Goal: Task Accomplishment & Management: Manage account settings

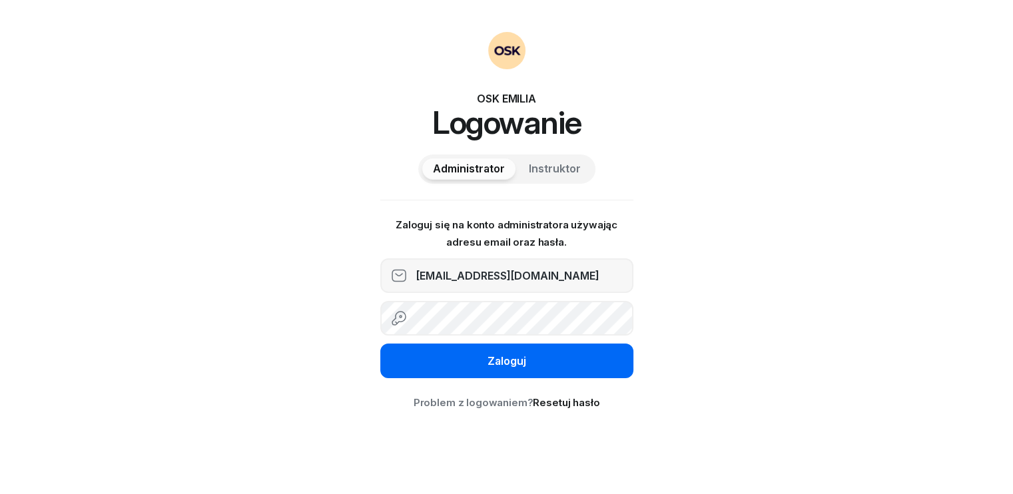
click at [517, 366] on div "Zaloguj" at bounding box center [506, 361] width 39 height 17
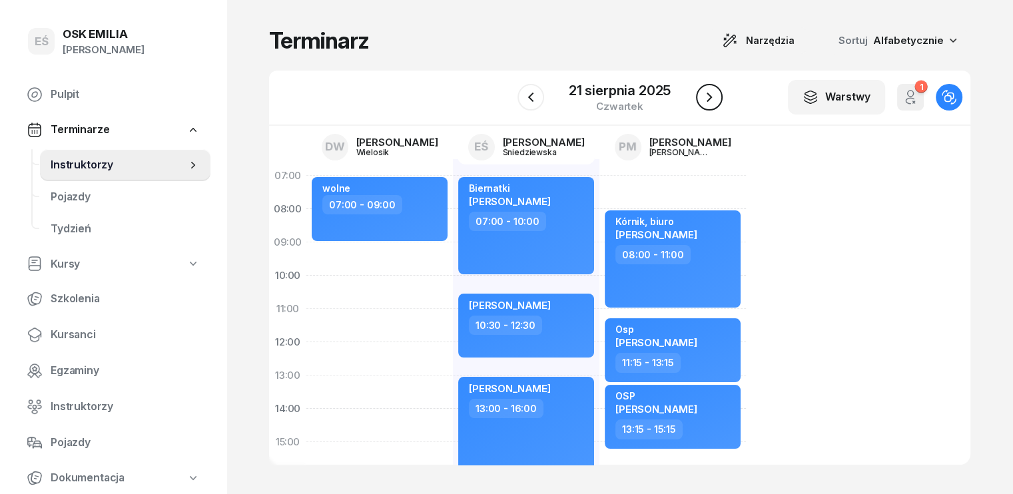
click at [708, 101] on icon "button" at bounding box center [708, 97] width 5 height 9
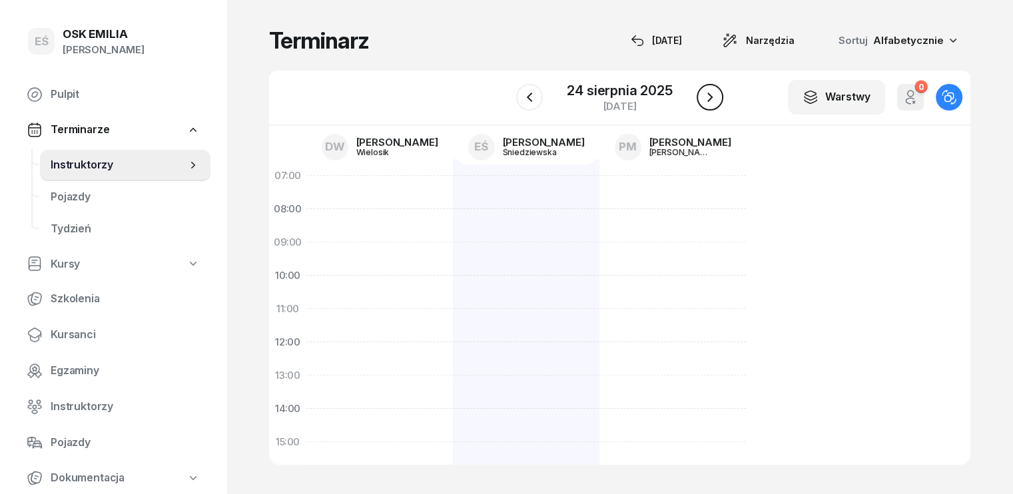
click at [708, 101] on icon "button" at bounding box center [709, 97] width 5 height 9
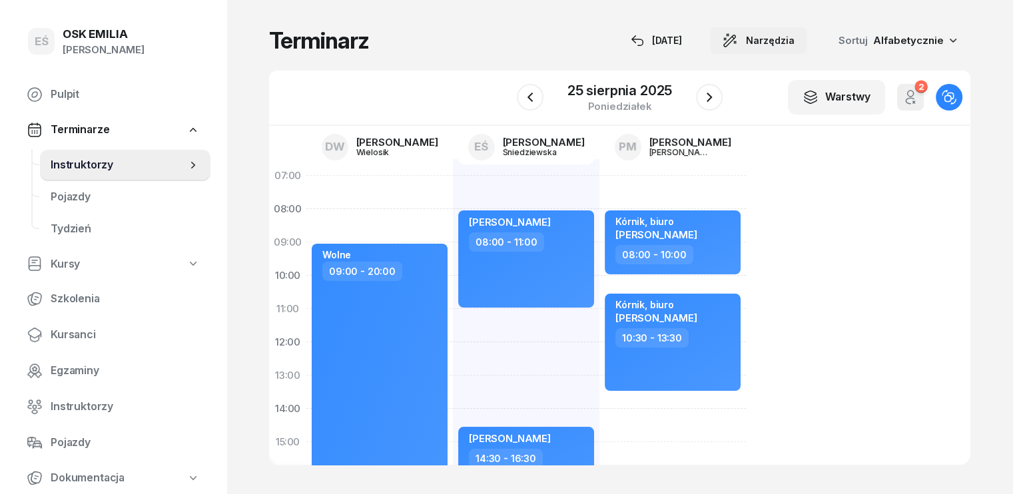
click at [787, 44] on span "Narzędzia" at bounding box center [770, 41] width 49 height 16
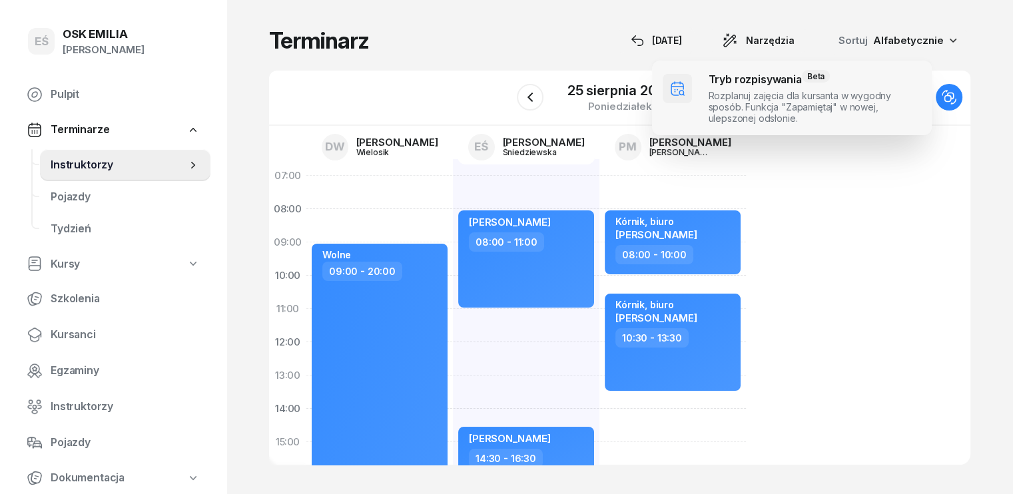
click at [724, 93] on span at bounding box center [792, 98] width 280 height 75
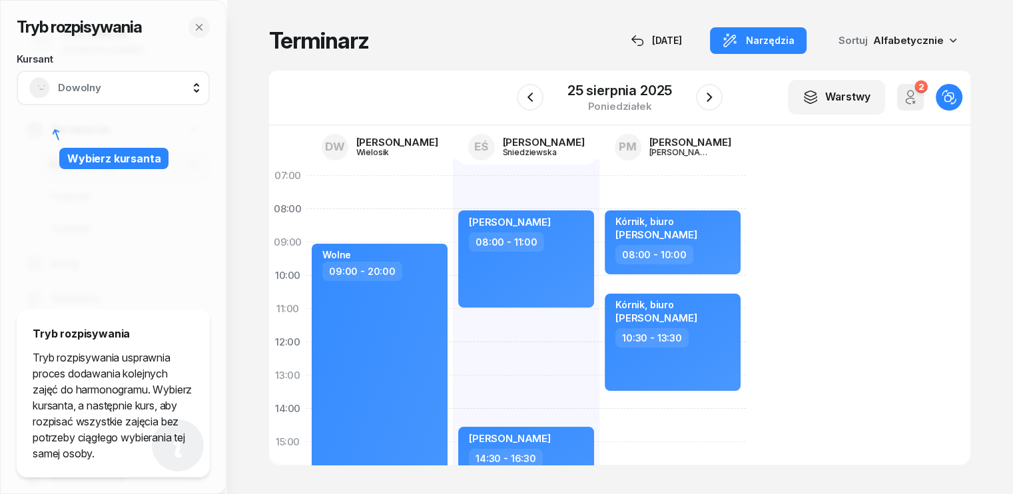
click at [176, 90] on span "Dowolny" at bounding box center [128, 87] width 140 height 17
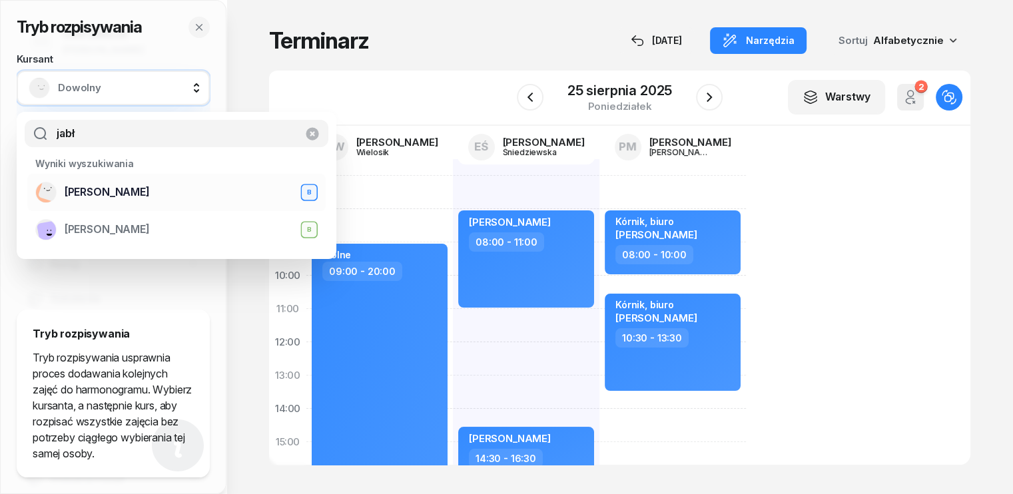
type input "jabł"
click at [136, 196] on span "[PERSON_NAME]" at bounding box center [107, 192] width 85 height 17
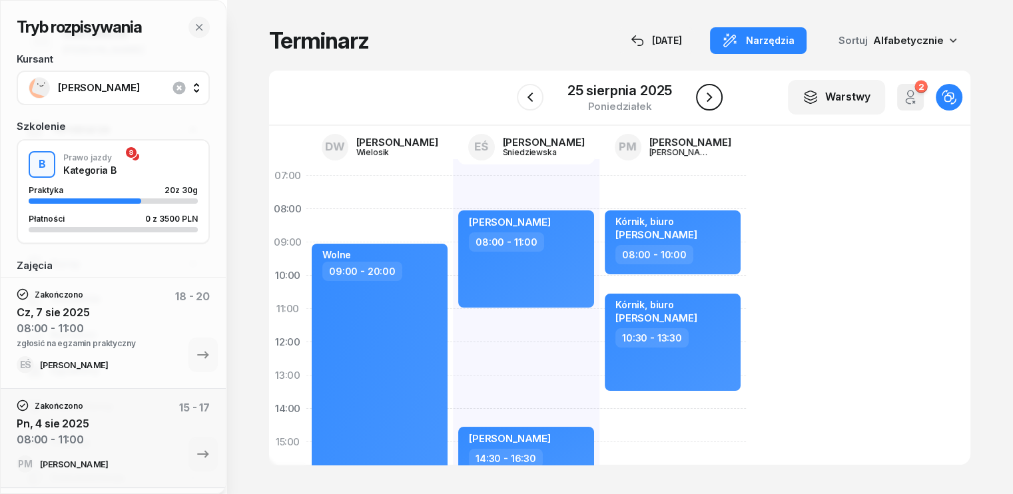
click at [701, 99] on icon "button" at bounding box center [709, 97] width 16 height 16
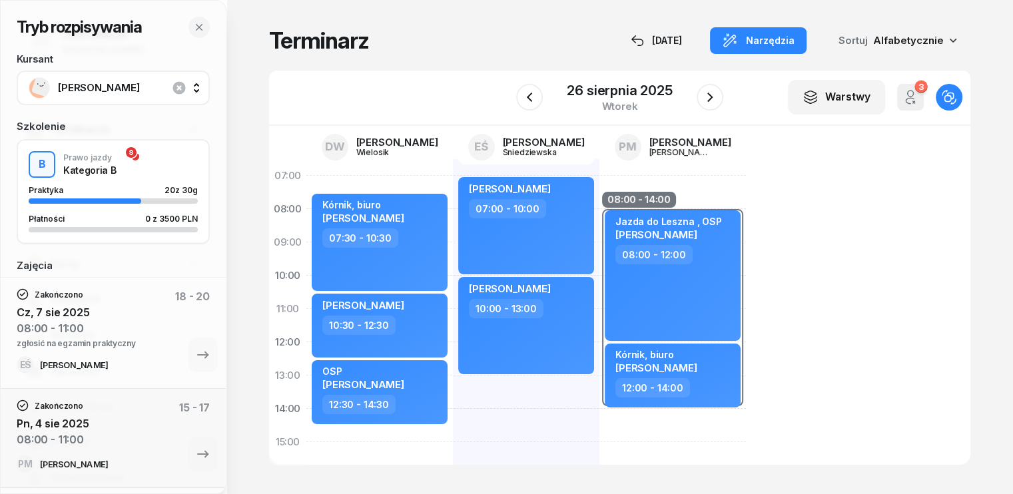
scroll to position [67, 0]
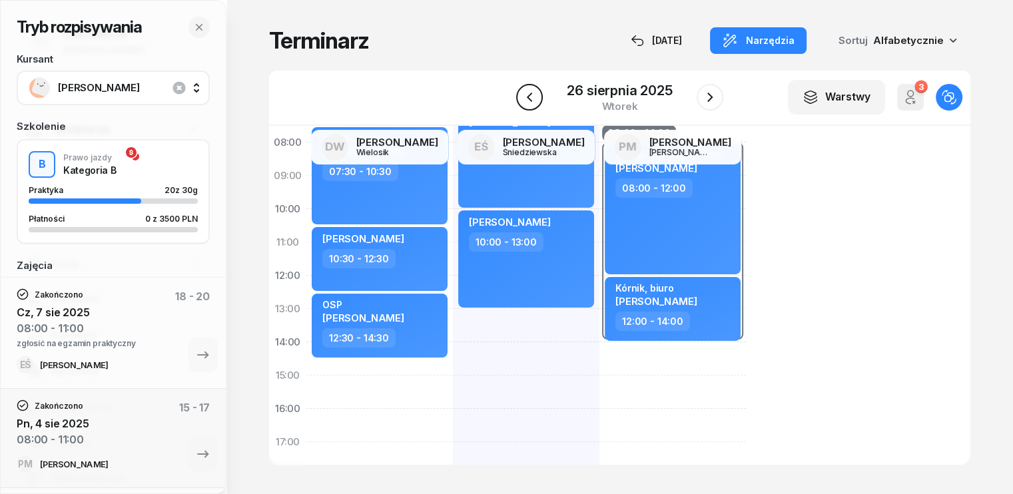
click at [535, 93] on icon "button" at bounding box center [529, 97] width 16 height 16
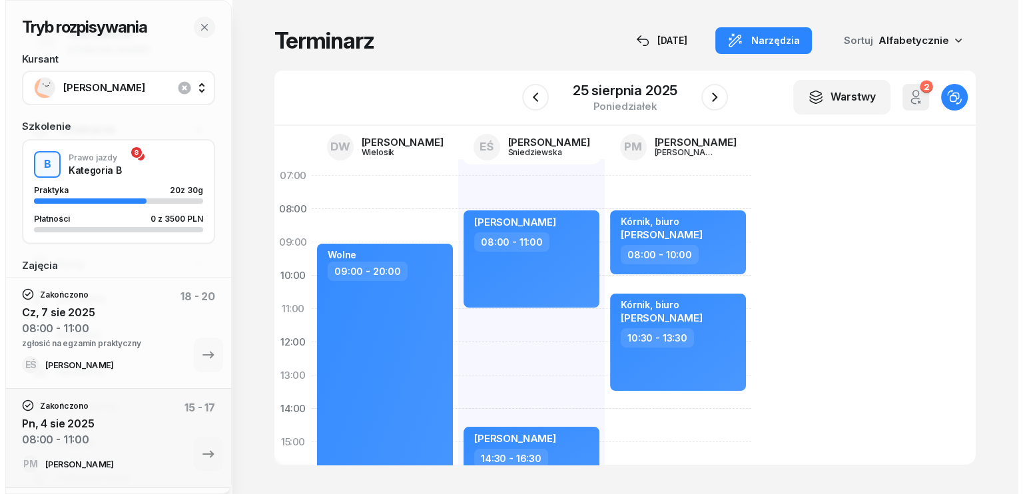
scroll to position [67, 0]
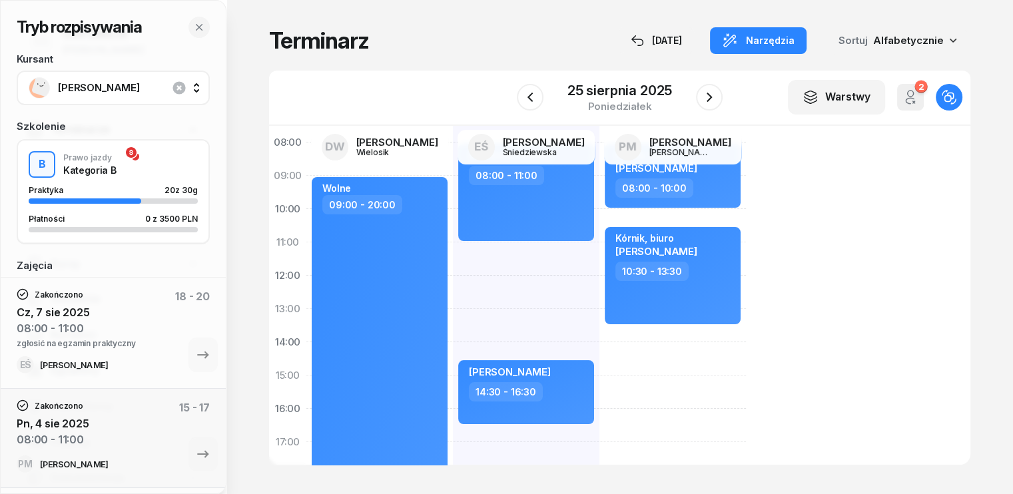
click at [599, 251] on div "[PERSON_NAME] 08:00 - 11:00 kursant odwołał [PERSON_NAME] 11:00 - 14:00 [PERSON…" at bounding box center [672, 392] width 146 height 599
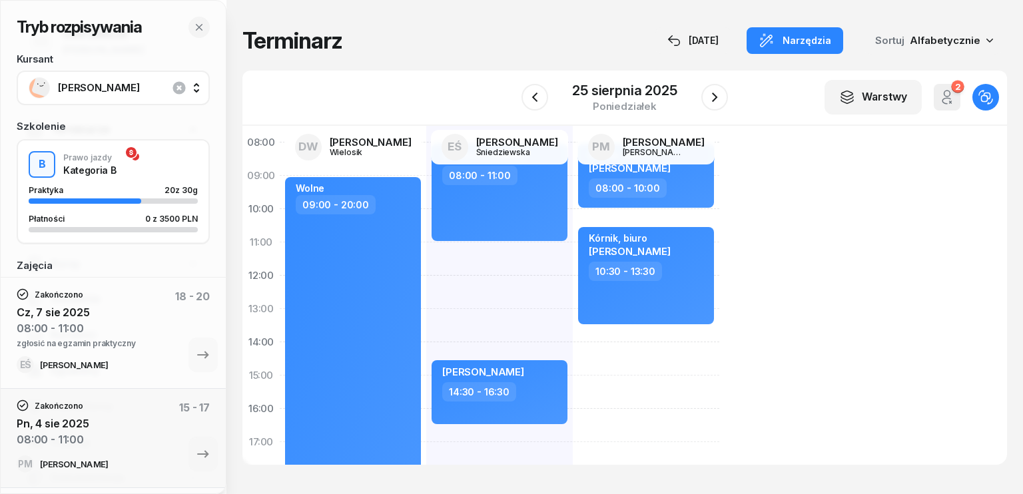
select select "11"
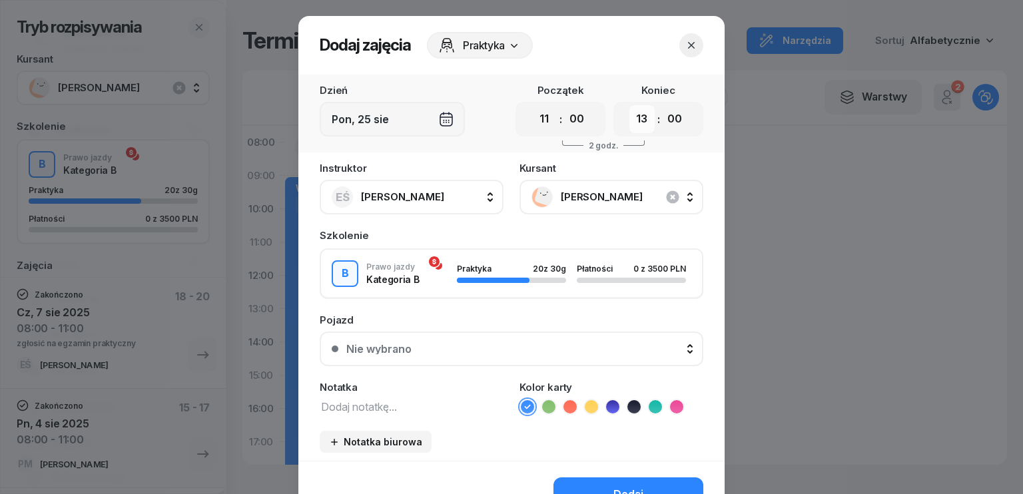
click at [644, 117] on select "00 01 02 03 04 05 06 07 08 09 10 11 12 13 14 15 16 17 18 19 20 21 22 23" at bounding box center [641, 119] width 25 height 28
select select "14"
click at [629, 105] on select "00 01 02 03 04 05 06 07 08 09 10 11 12 13 14 15 16 17 18 19 20 21 22 23" at bounding box center [641, 119] width 25 height 28
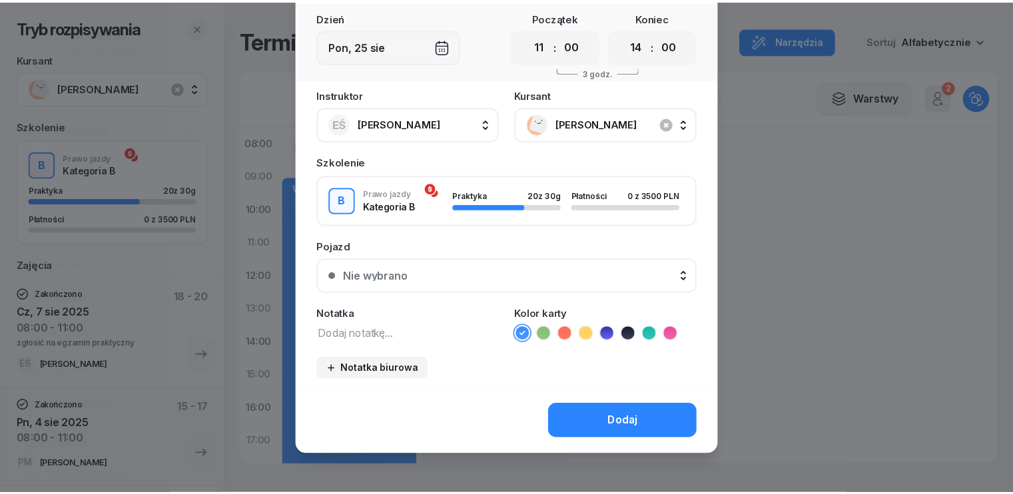
scroll to position [75, 0]
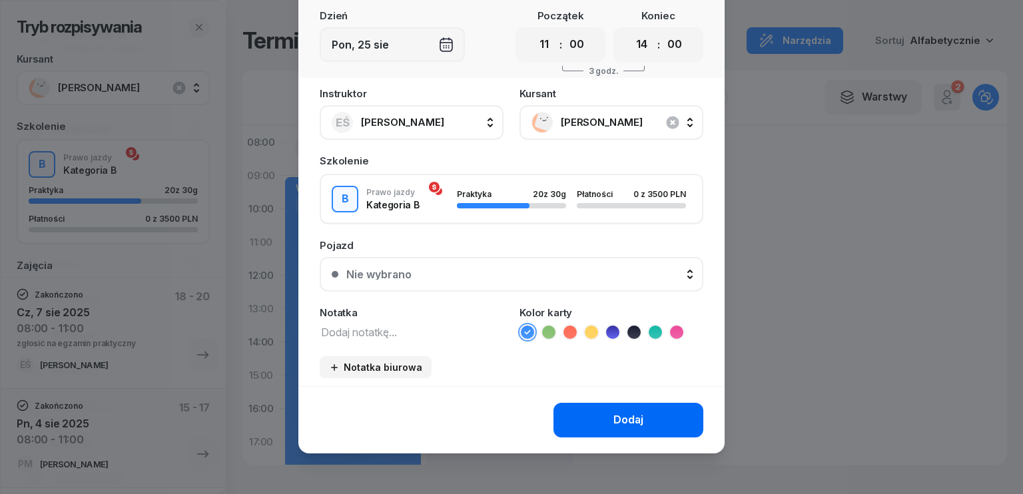
click at [593, 415] on button "Dodaj" at bounding box center [628, 420] width 150 height 35
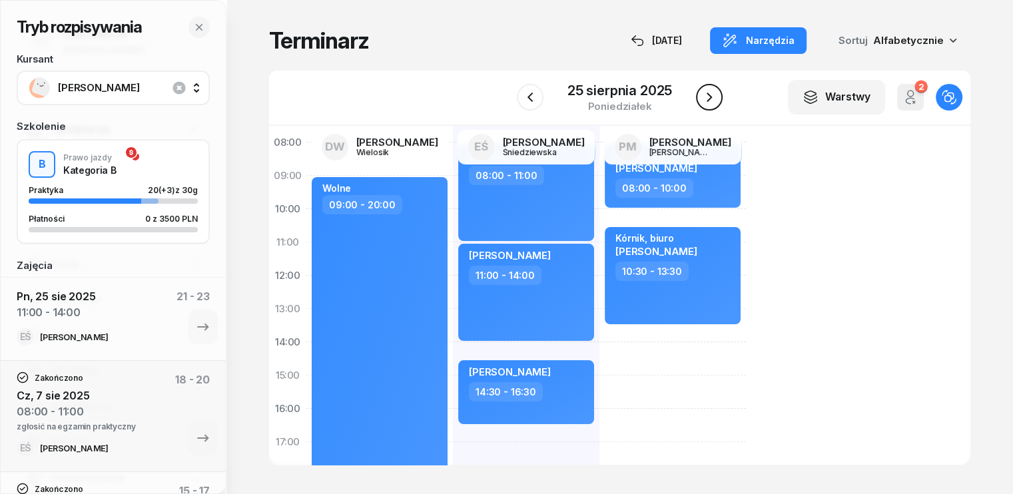
click at [713, 93] on icon "button" at bounding box center [709, 97] width 16 height 16
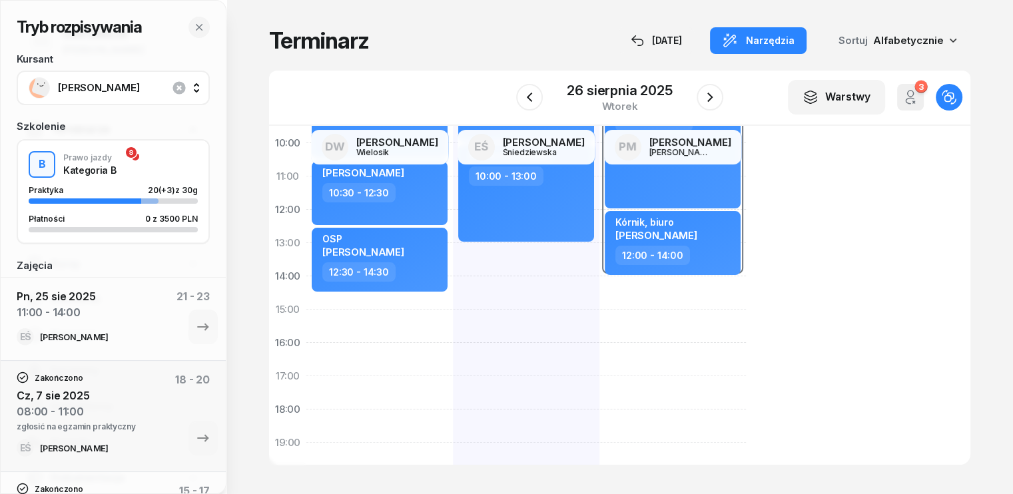
scroll to position [133, 0]
click at [711, 95] on icon "button" at bounding box center [710, 97] width 16 height 16
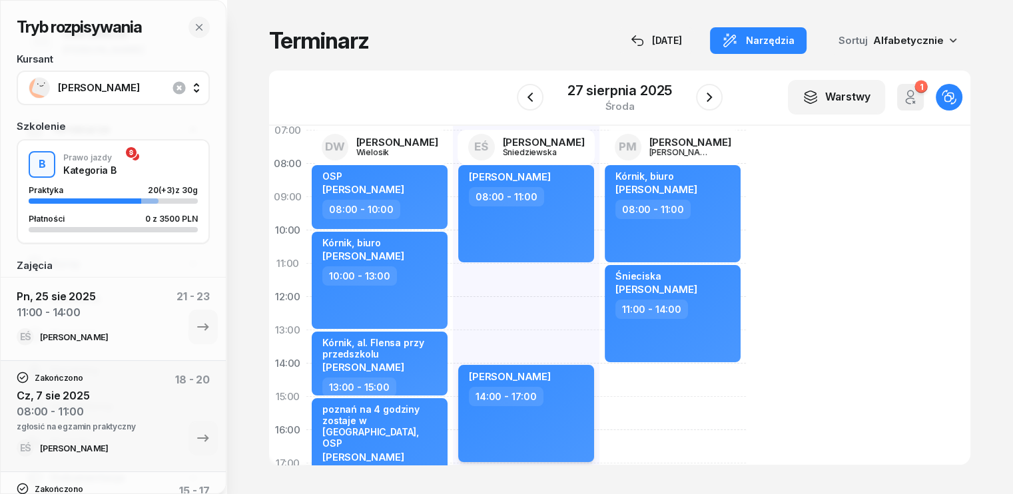
scroll to position [67, 0]
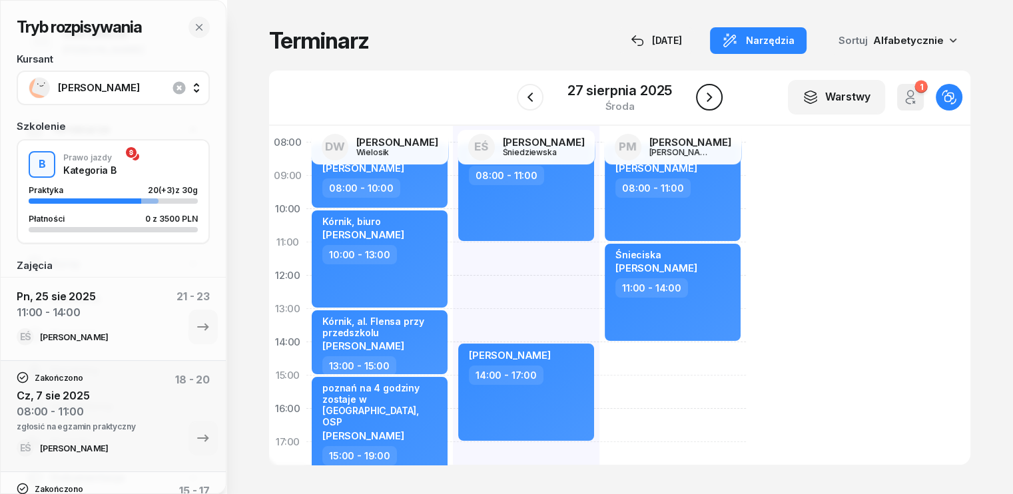
click at [718, 92] on button "button" at bounding box center [709, 97] width 27 height 27
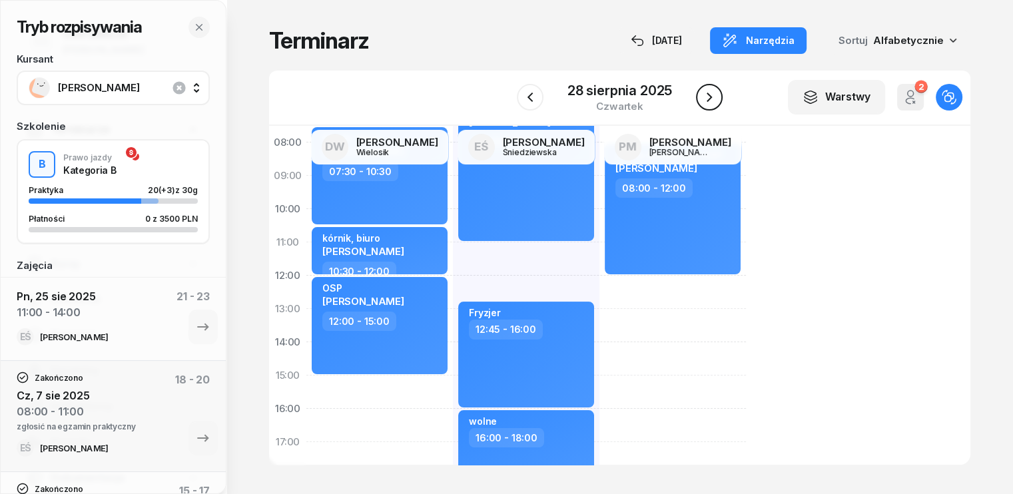
click at [707, 96] on icon "button" at bounding box center [709, 97] width 16 height 16
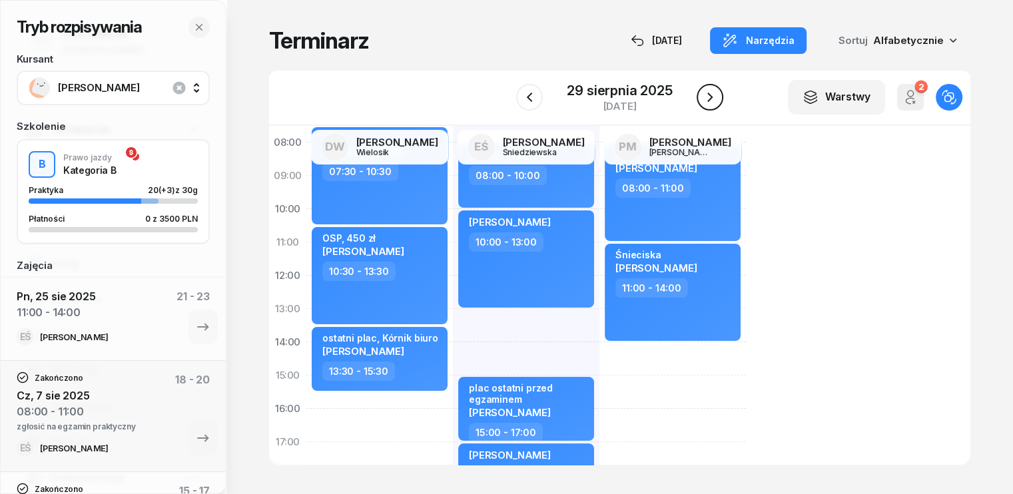
click at [707, 96] on icon "button" at bounding box center [710, 97] width 16 height 16
click at [707, 96] on icon "button" at bounding box center [709, 97] width 16 height 16
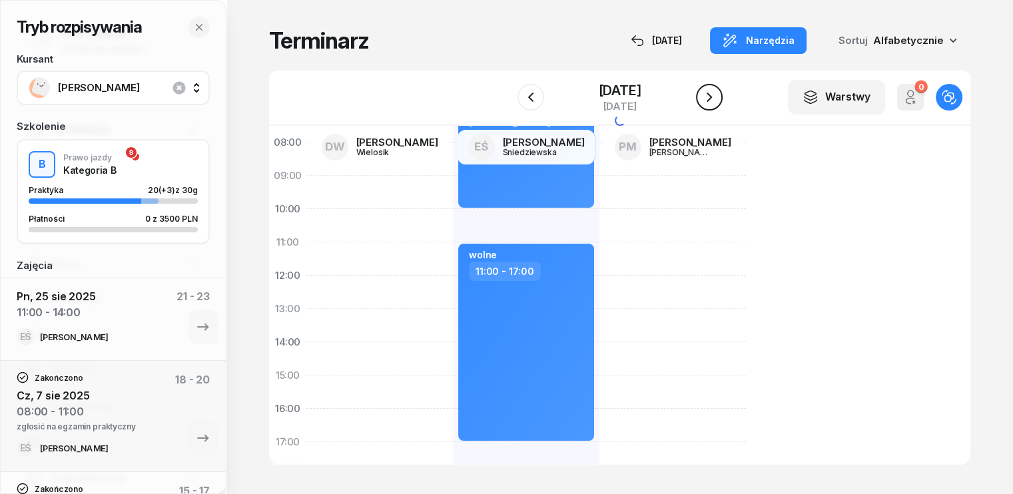
click at [707, 96] on icon "button" at bounding box center [709, 97] width 16 height 16
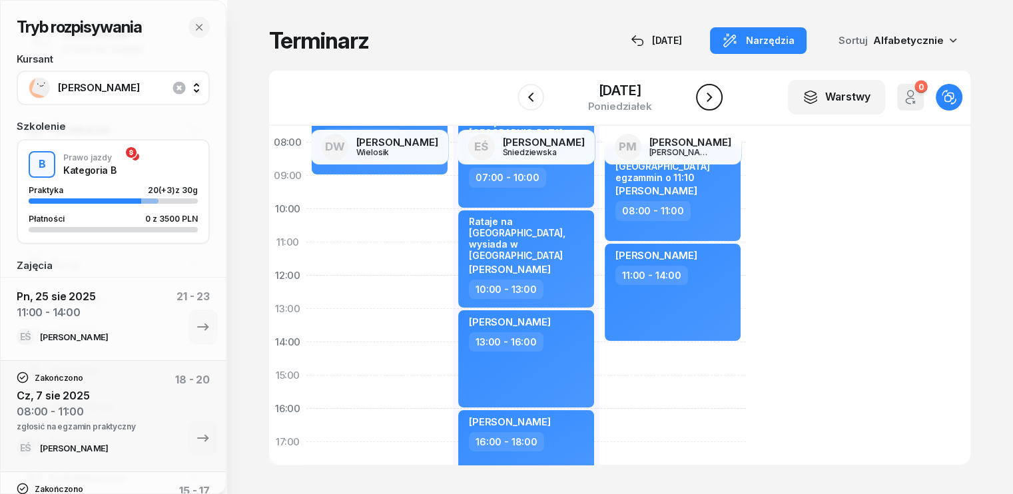
click at [707, 96] on icon "button" at bounding box center [709, 97] width 16 height 16
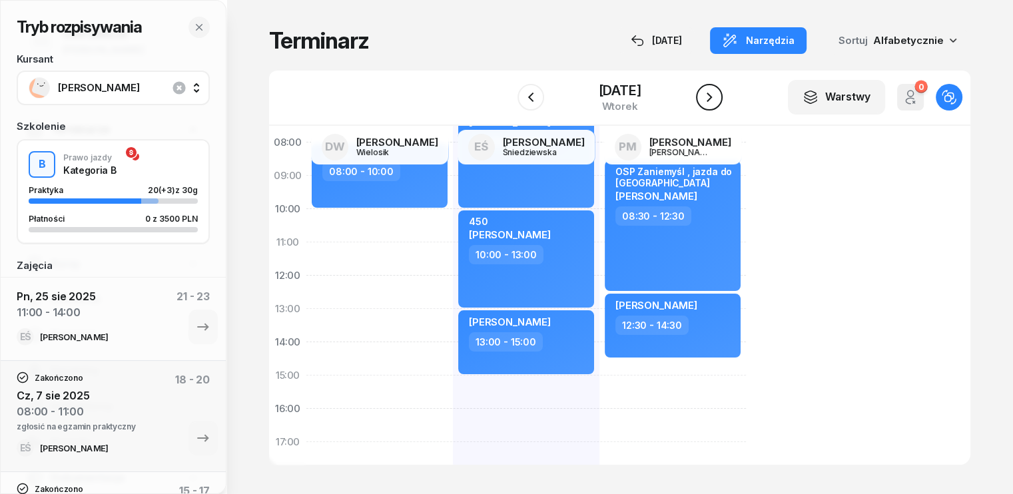
click at [707, 96] on icon "button" at bounding box center [709, 97] width 16 height 16
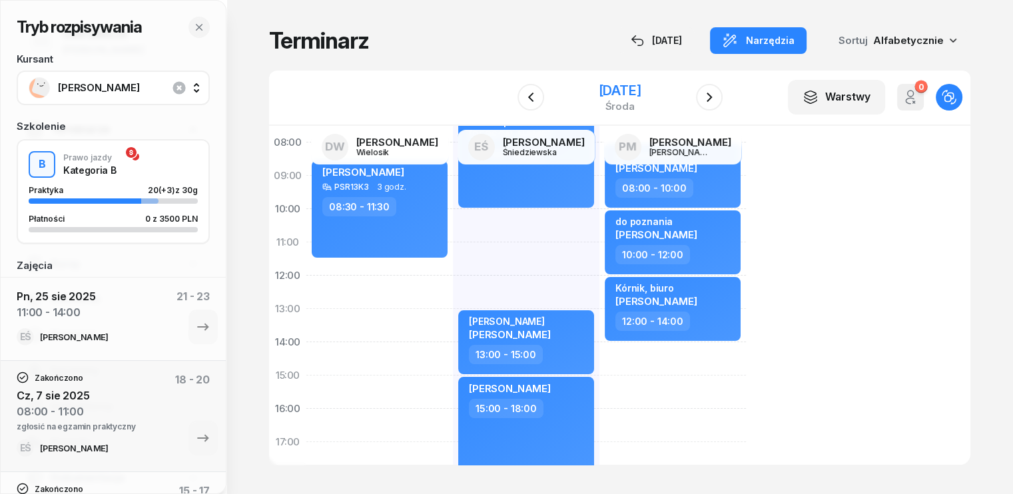
click at [636, 99] on div "[DATE]" at bounding box center [619, 97] width 43 height 27
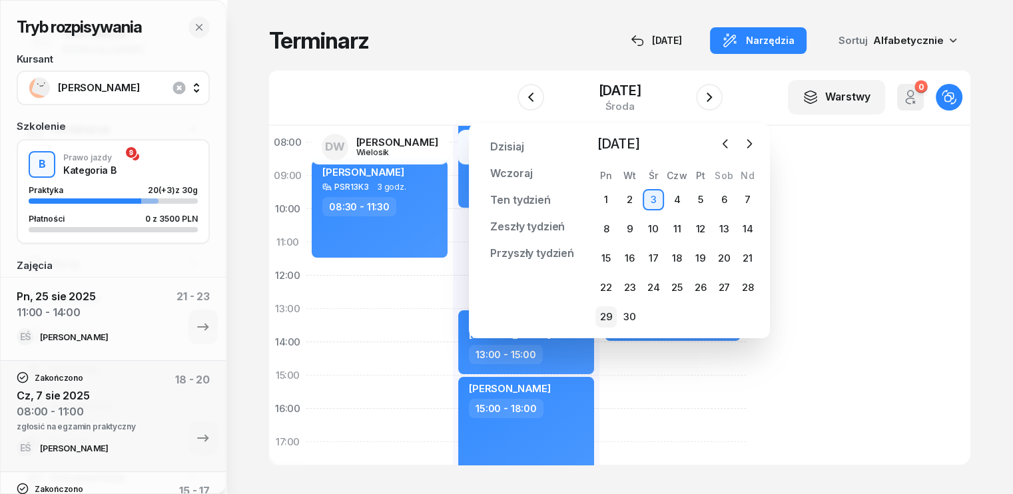
click at [610, 314] on div "29" at bounding box center [605, 316] width 21 height 21
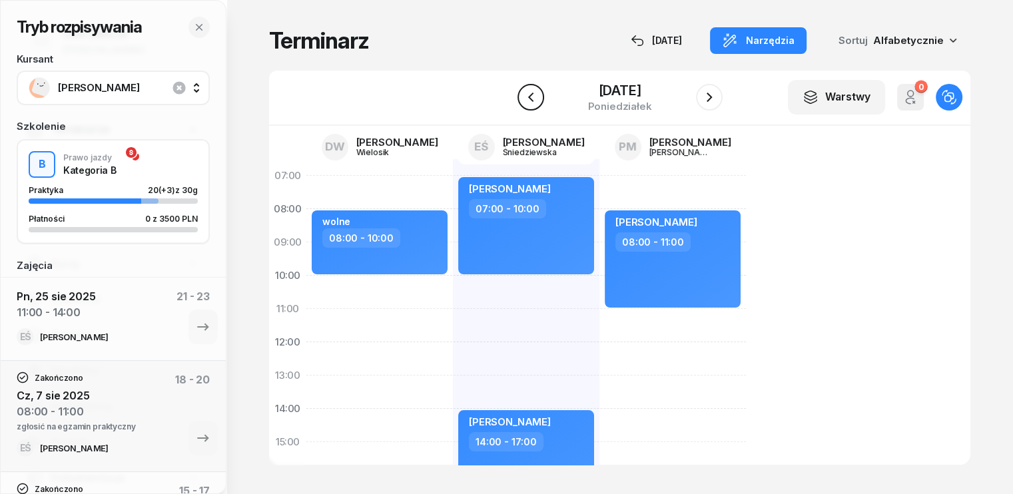
click at [523, 95] on icon "button" at bounding box center [531, 97] width 16 height 16
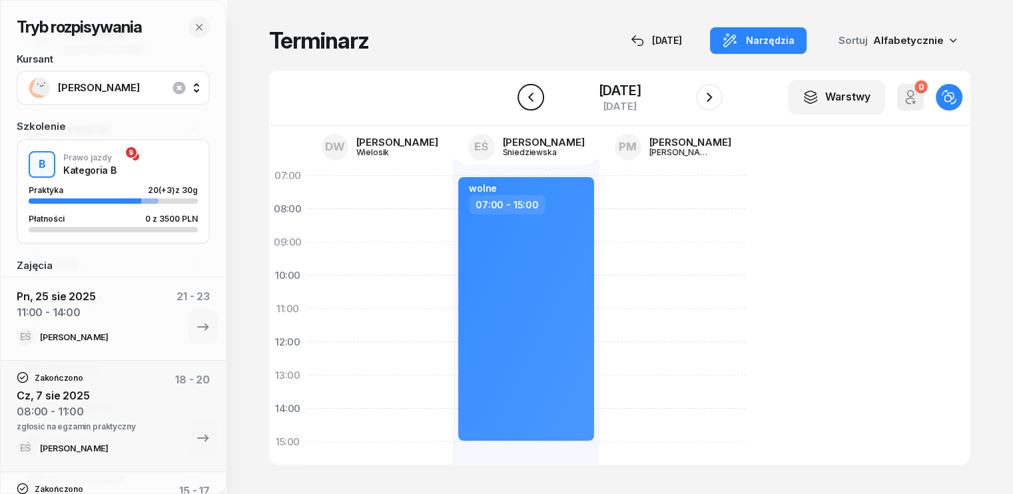
click at [527, 96] on icon "button" at bounding box center [529, 97] width 5 height 9
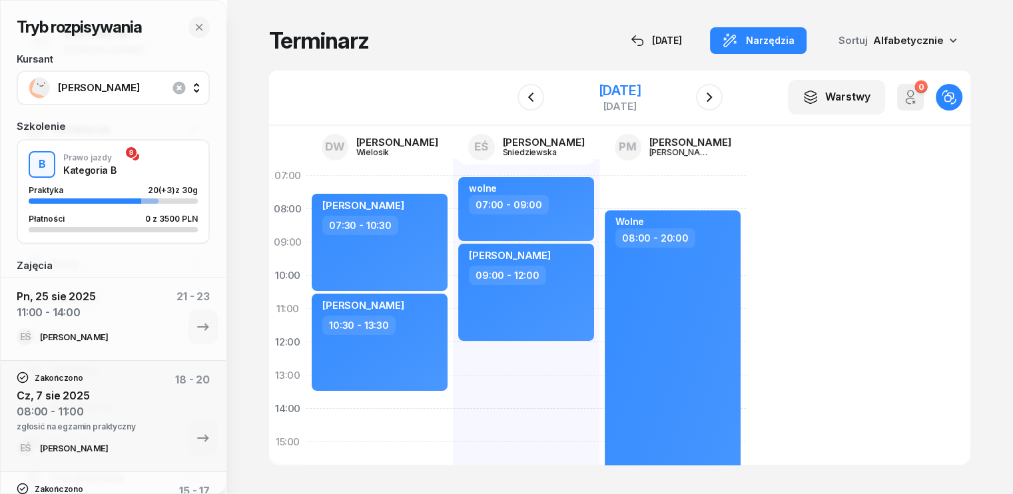
click at [598, 85] on div "[DATE]" at bounding box center [619, 90] width 43 height 13
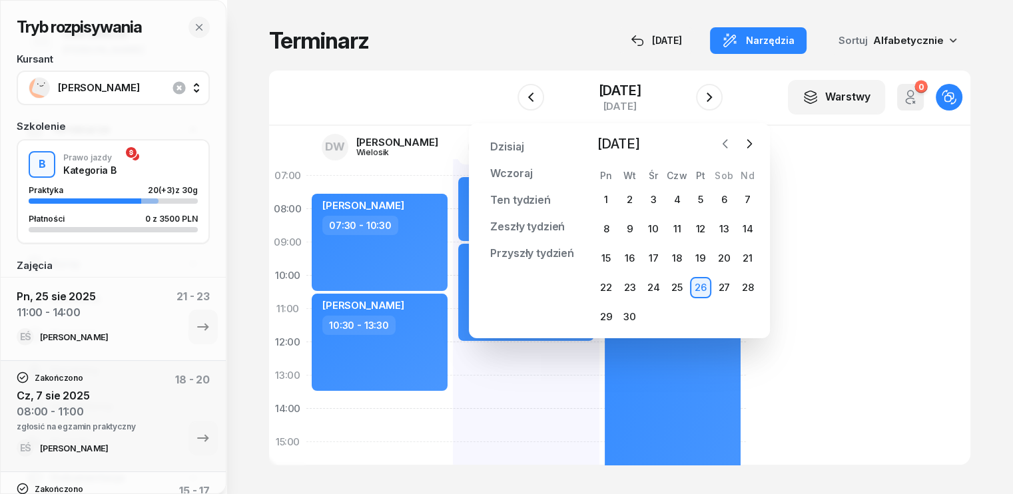
click at [724, 145] on icon "button" at bounding box center [725, 144] width 4 height 8
click at [726, 286] on div "23" at bounding box center [723, 287] width 21 height 21
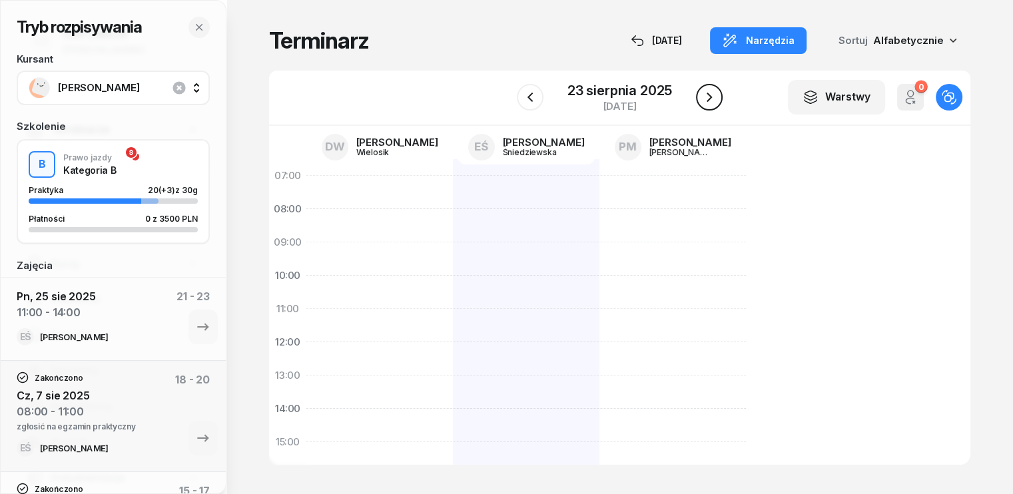
click at [708, 99] on icon "button" at bounding box center [708, 97] width 5 height 9
click at [708, 99] on icon "button" at bounding box center [709, 97] width 5 height 9
click at [708, 99] on icon "button" at bounding box center [708, 97] width 5 height 9
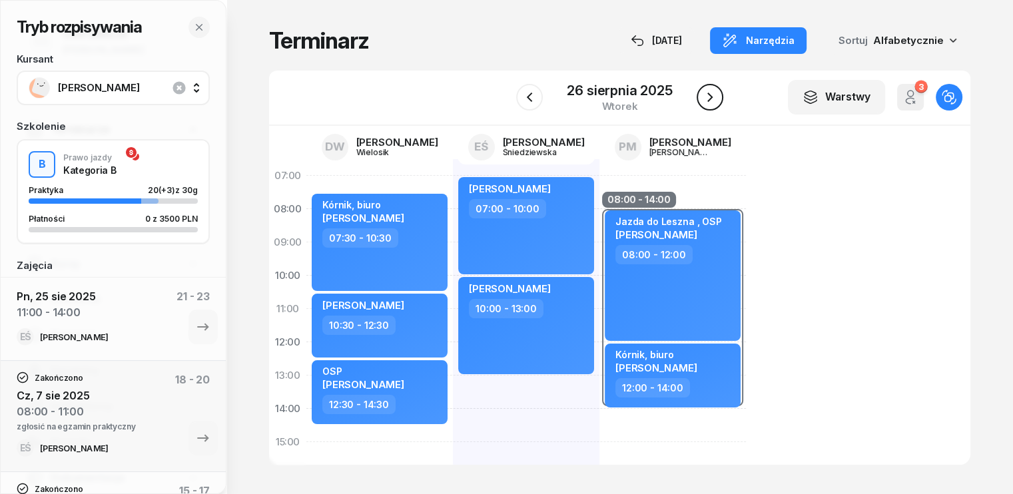
click at [702, 97] on icon "button" at bounding box center [710, 97] width 16 height 16
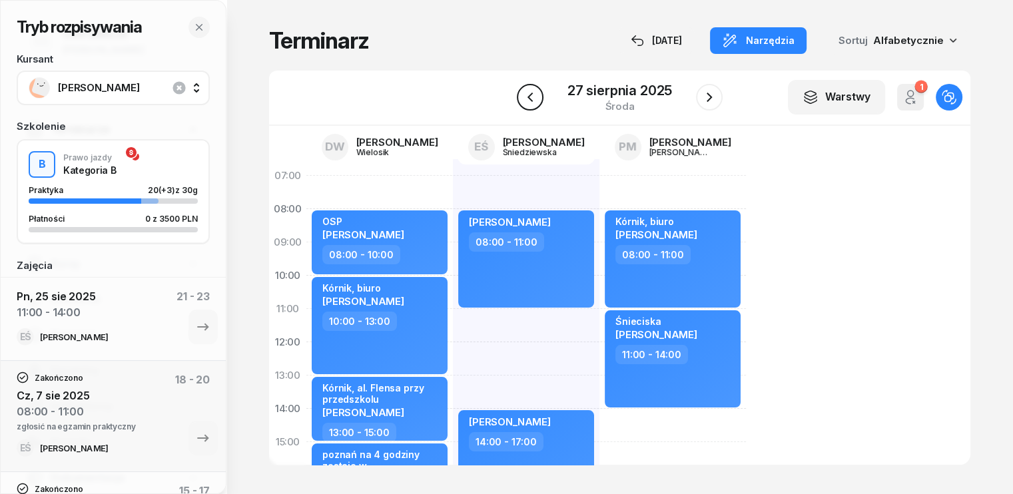
click at [531, 96] on icon "button" at bounding box center [530, 97] width 16 height 16
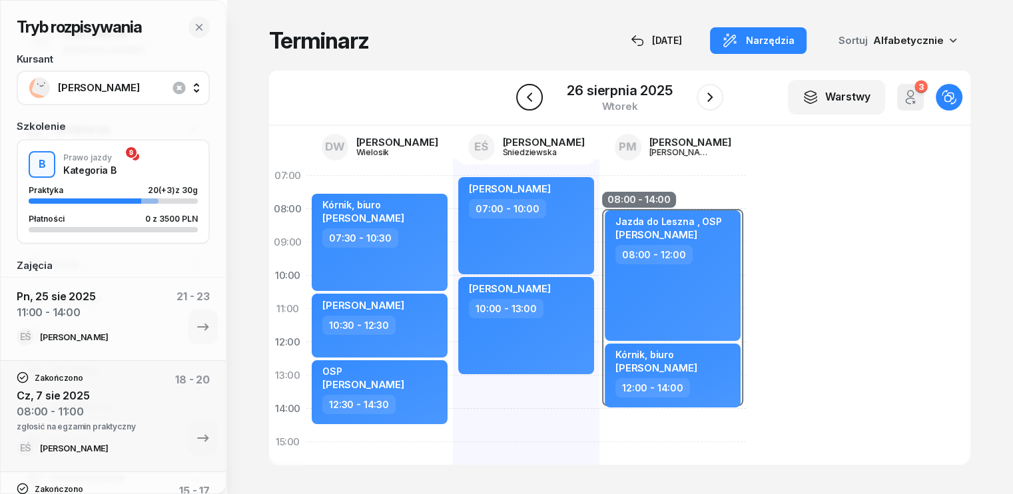
click at [534, 93] on icon "button" at bounding box center [529, 97] width 16 height 16
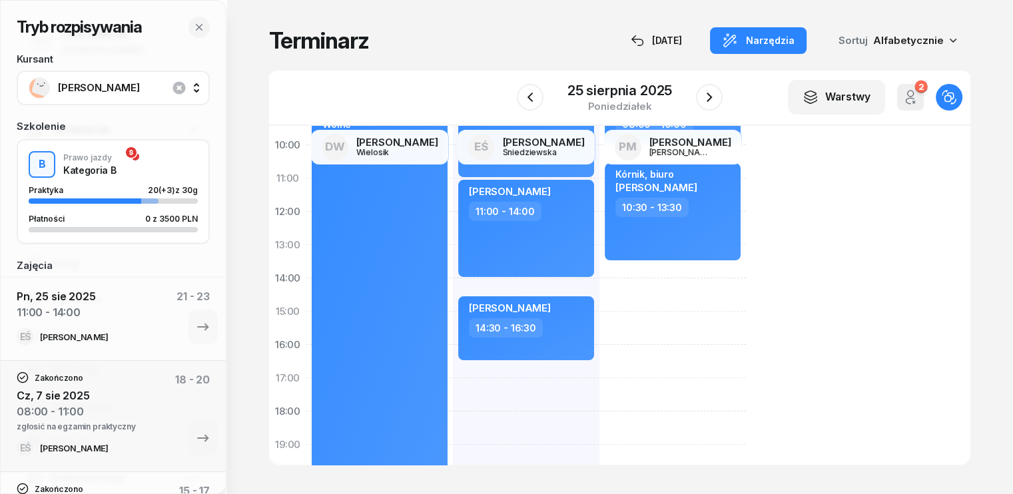
scroll to position [200, 0]
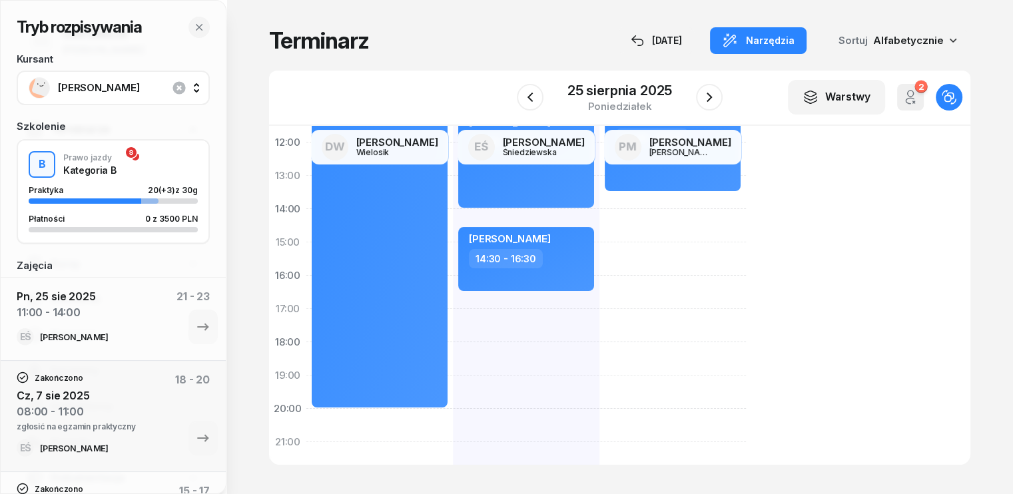
click at [599, 371] on div "[PERSON_NAME] 08:00 - 11:00 kursant odwołał [PERSON_NAME] 11:00 - 14:00 [PERSON…" at bounding box center [672, 258] width 146 height 599
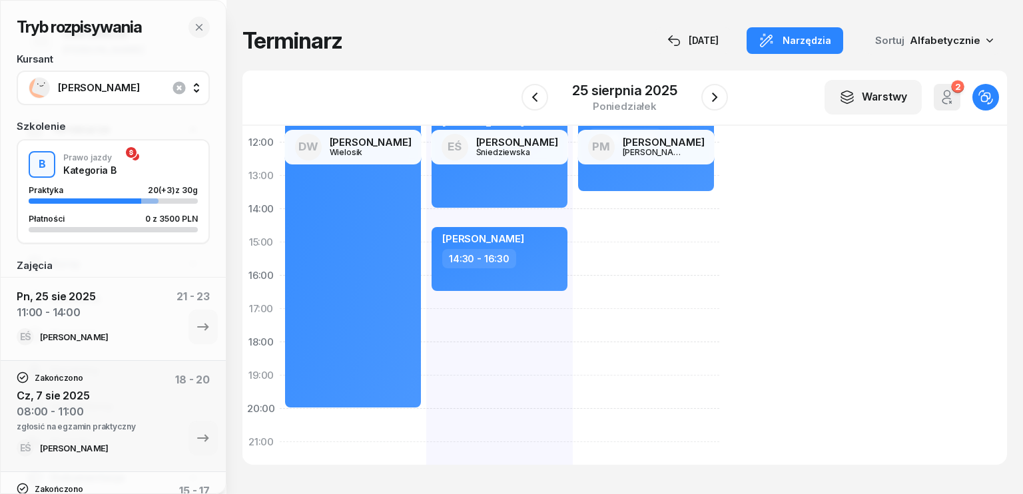
select select "18"
select select "20"
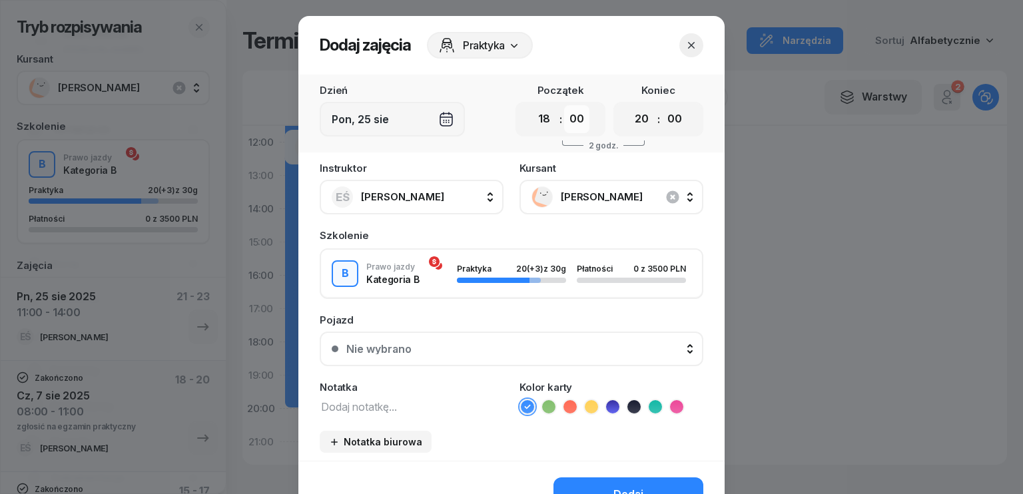
drag, startPoint x: 573, startPoint y: 119, endPoint x: 573, endPoint y: 131, distance: 12.0
click at [573, 119] on select "00 05 10 15 20 25 30 35 40 45 50 55" at bounding box center [576, 119] width 25 height 28
select select "30"
click at [564, 105] on select "00 05 10 15 20 25 30 35 40 45 50 55" at bounding box center [576, 119] width 25 height 28
drag, startPoint x: 636, startPoint y: 122, endPoint x: 636, endPoint y: 130, distance: 8.0
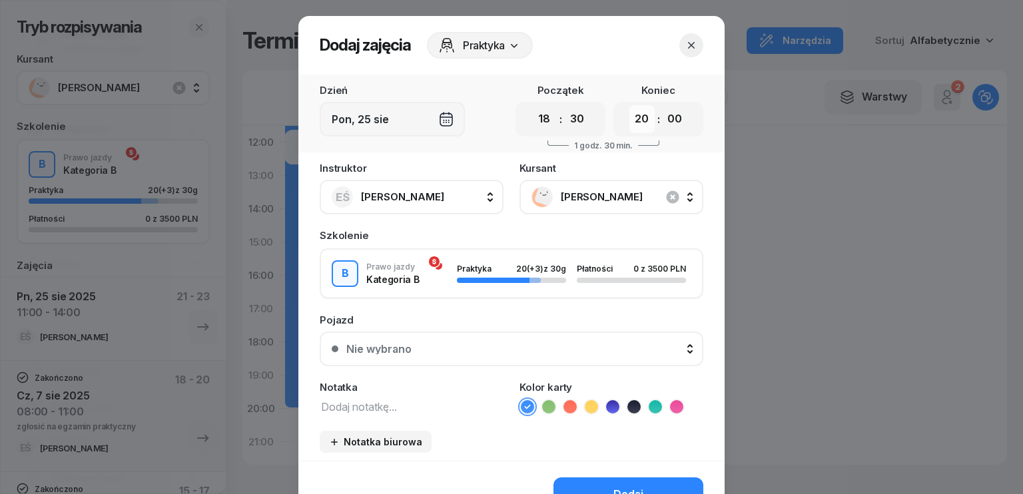
click at [636, 122] on select "00 01 02 03 04 05 06 07 08 09 10 11 12 13 14 15 16 17 18 19 20 21 22 23" at bounding box center [641, 119] width 25 height 28
select select "19"
click at [629, 105] on select "00 01 02 03 04 05 06 07 08 09 10 11 12 13 14 15 16 17 18 19 20 21 22 23" at bounding box center [641, 119] width 25 height 28
click at [666, 196] on icon "button" at bounding box center [672, 197] width 16 height 16
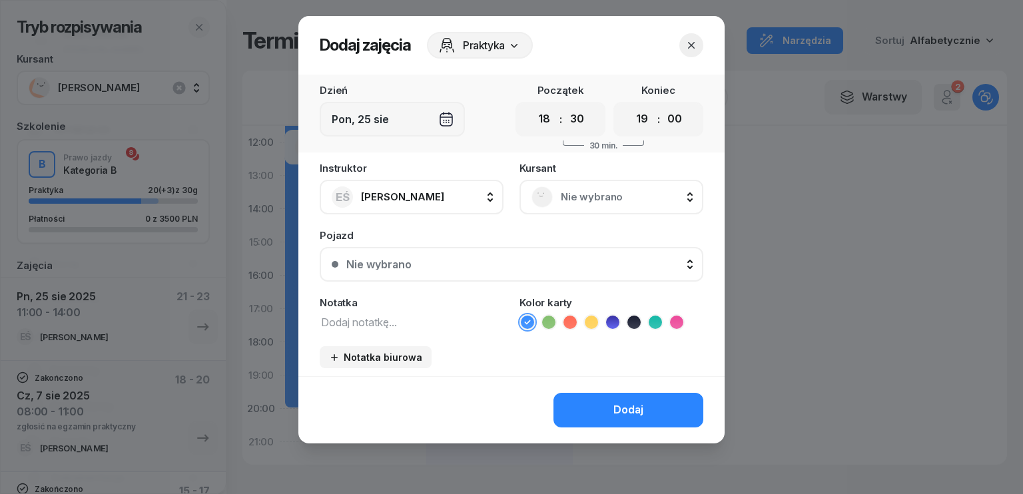
click at [397, 318] on textarea at bounding box center [412, 321] width 184 height 17
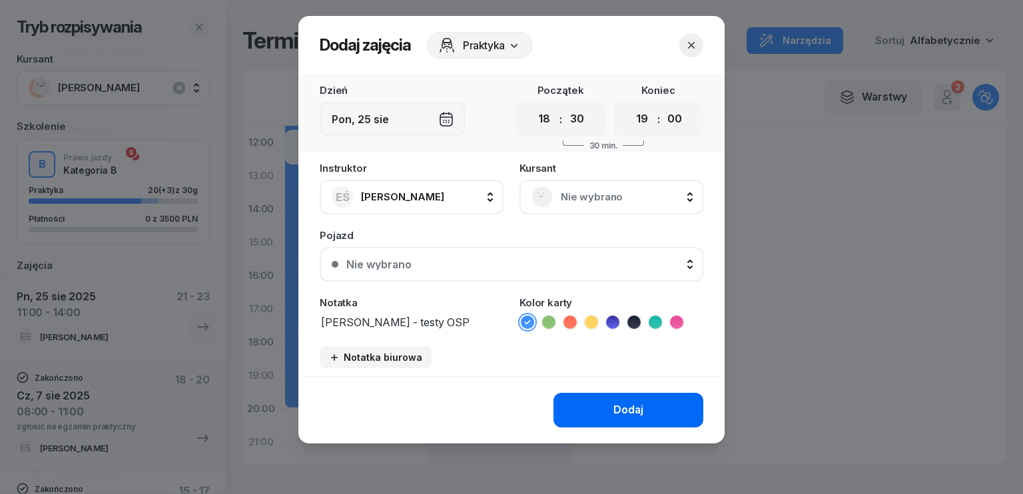
type textarea "[PERSON_NAME] - testy OSP"
click at [634, 410] on div "Dodaj" at bounding box center [628, 409] width 30 height 17
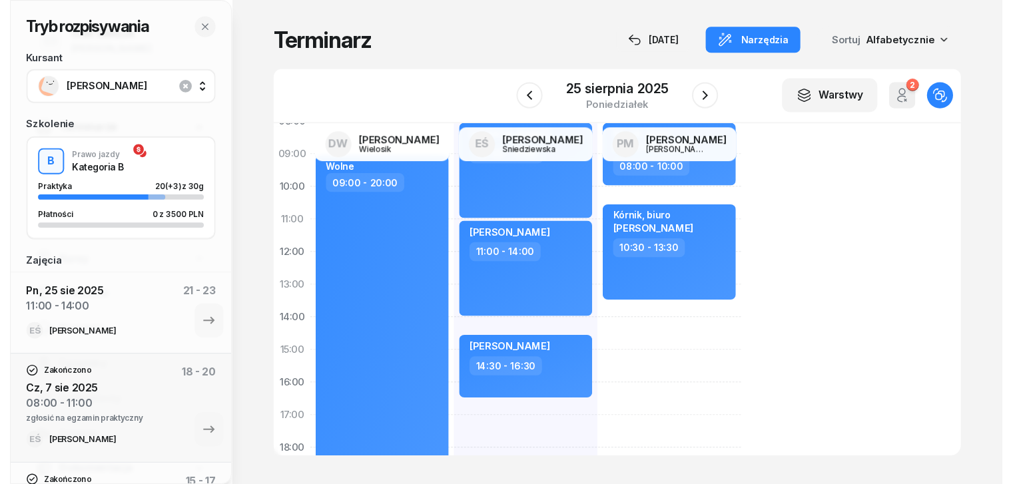
scroll to position [67, 0]
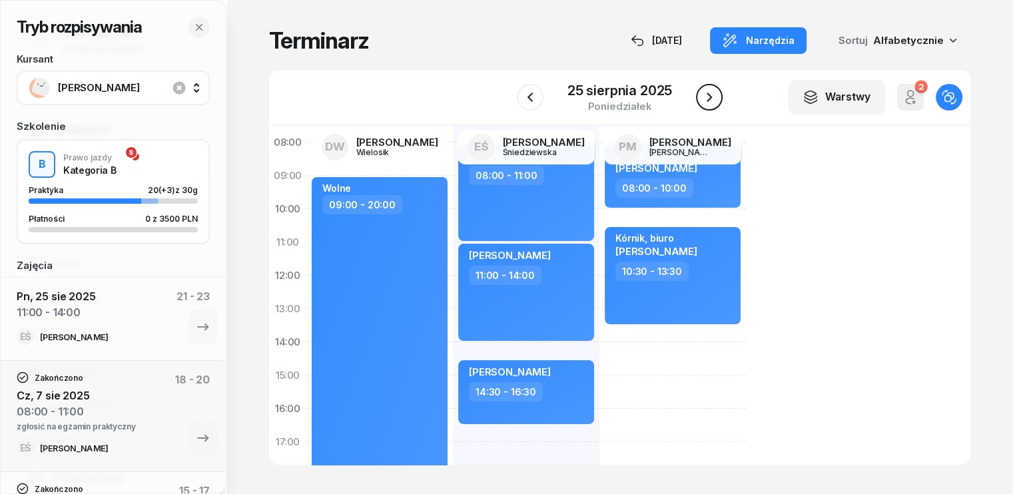
click at [714, 97] on icon "button" at bounding box center [709, 97] width 16 height 16
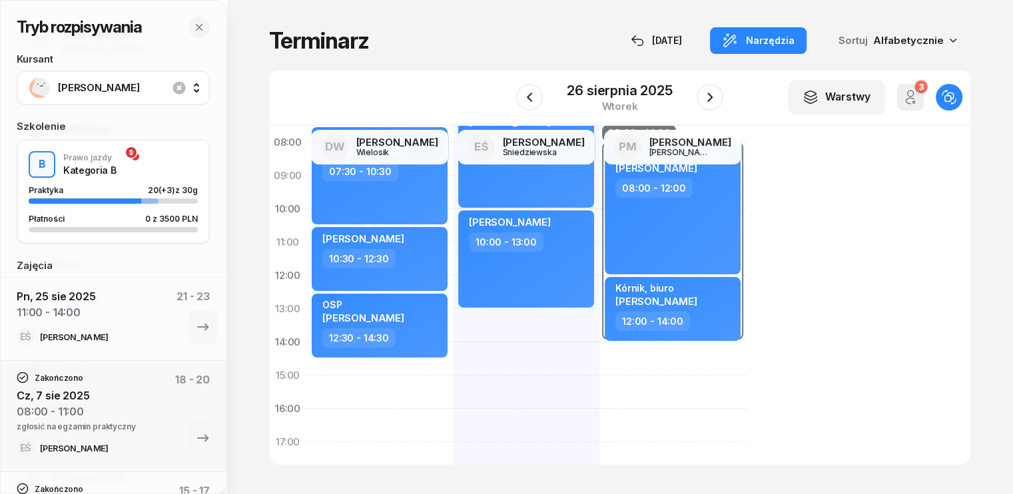
click at [136, 87] on span "[PERSON_NAME]" at bounding box center [128, 87] width 140 height 17
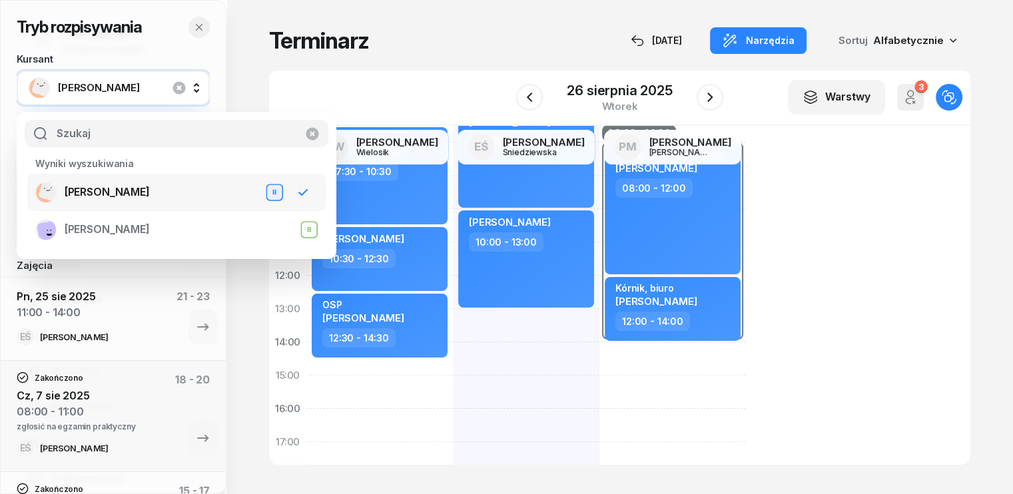
click at [199, 24] on icon "button" at bounding box center [199, 27] width 11 height 11
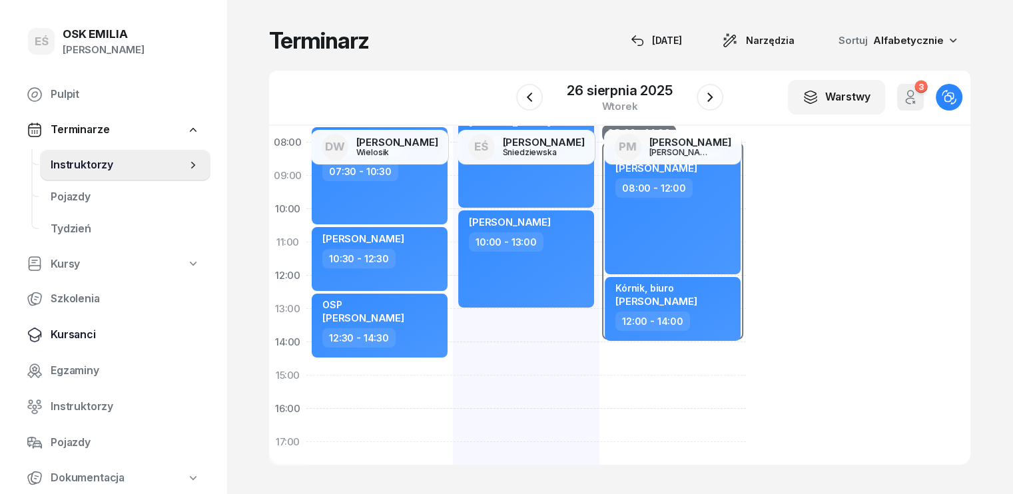
click at [83, 335] on span "Kursanci" at bounding box center [125, 334] width 149 height 17
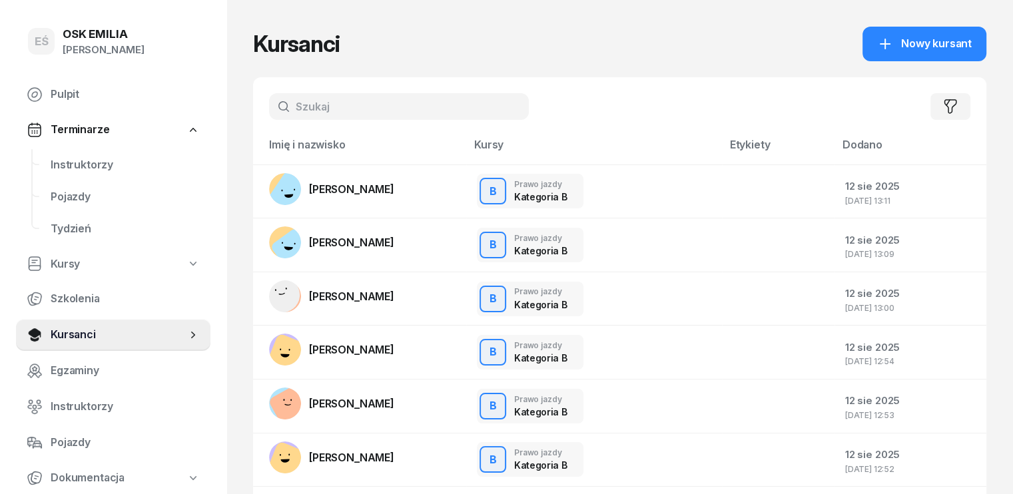
click at [294, 114] on input "text" at bounding box center [399, 106] width 260 height 27
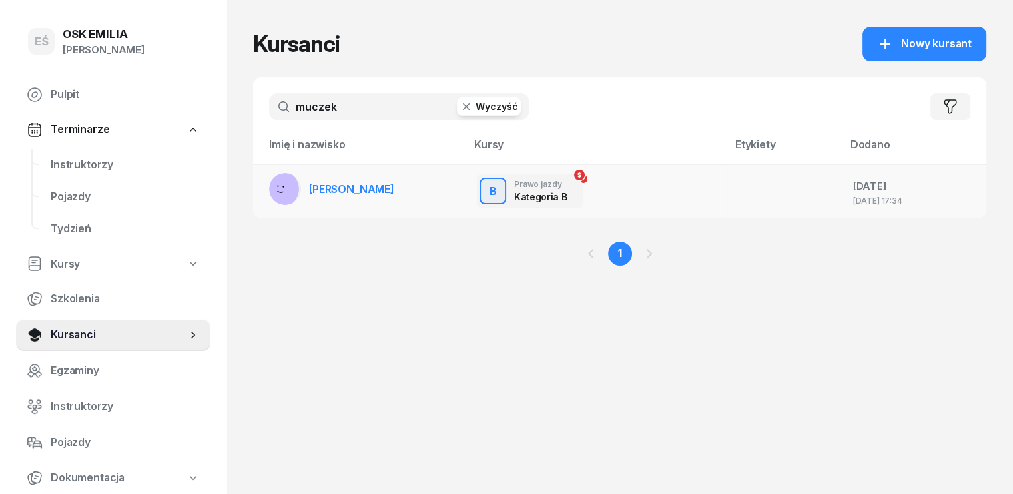
type input "muczek"
click at [341, 198] on link "[PERSON_NAME]" at bounding box center [331, 189] width 125 height 32
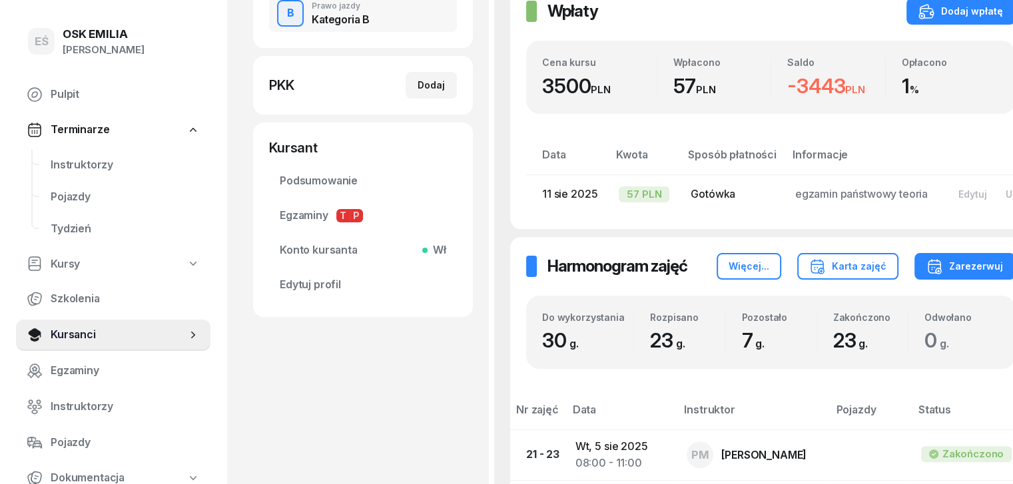
scroll to position [399, 0]
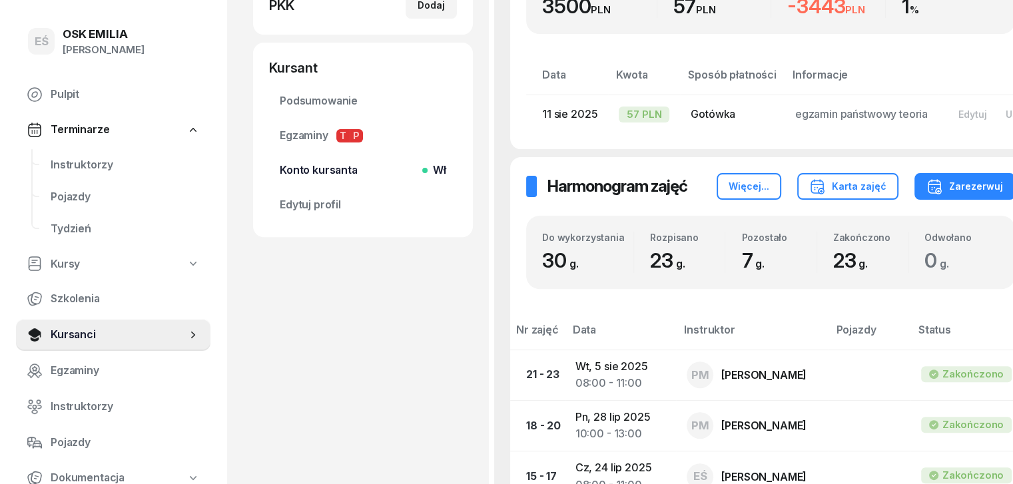
click at [329, 179] on link "Konto kursanta Wł" at bounding box center [363, 170] width 188 height 32
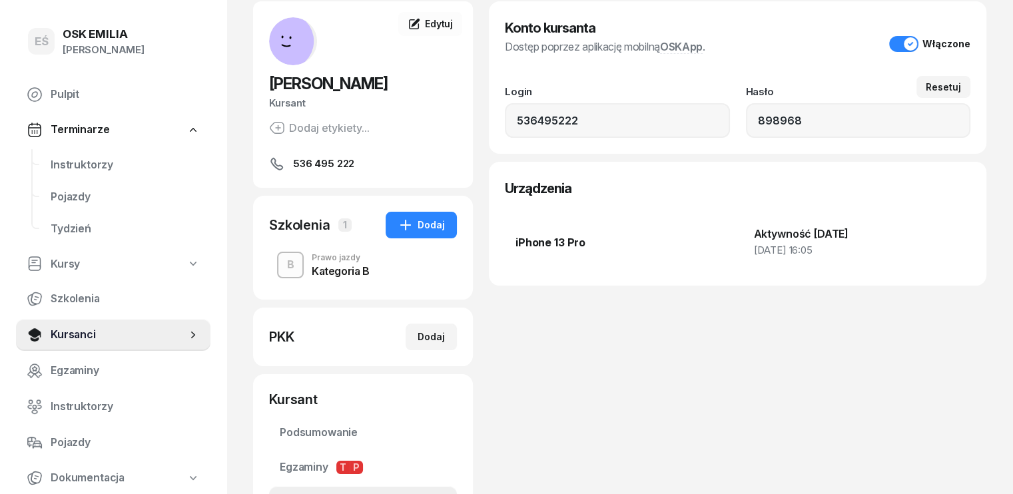
scroll to position [232, 0]
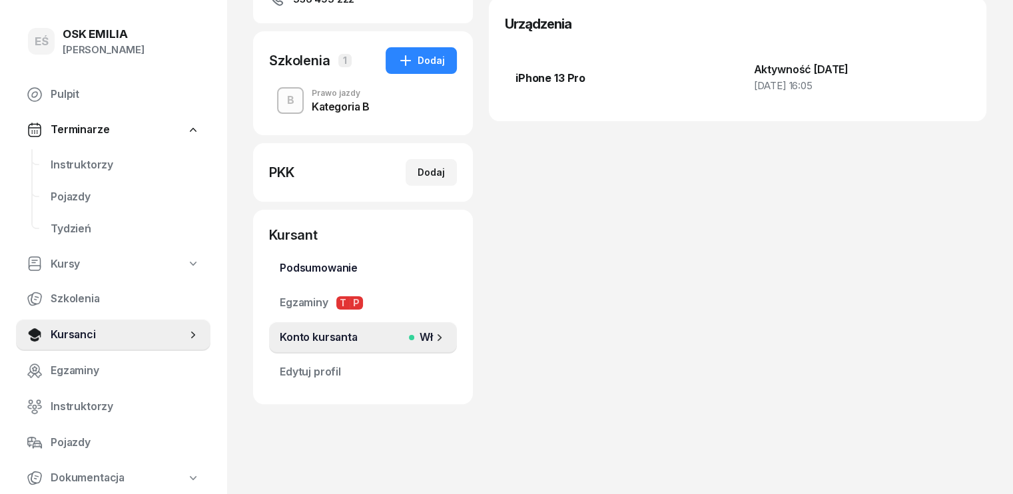
click at [280, 258] on link "Podsumowanie" at bounding box center [363, 268] width 188 height 32
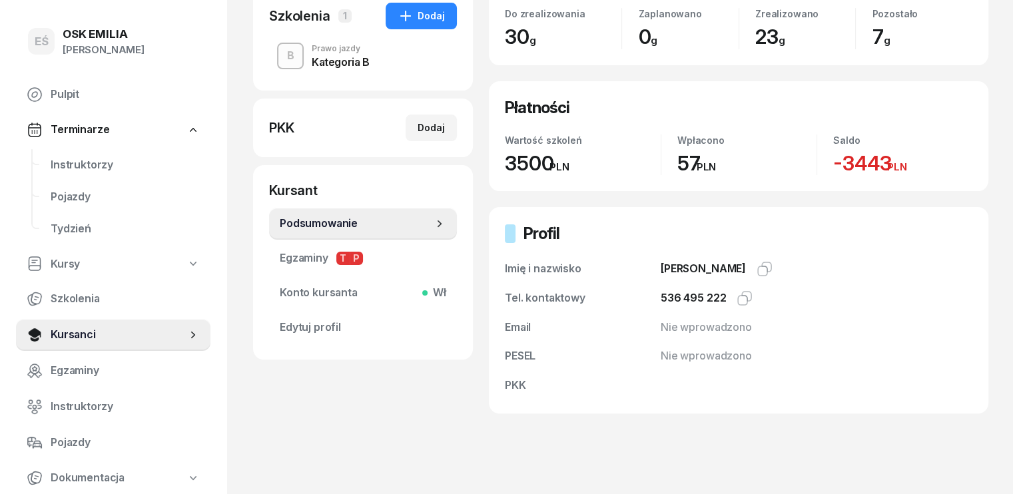
scroll to position [319, 0]
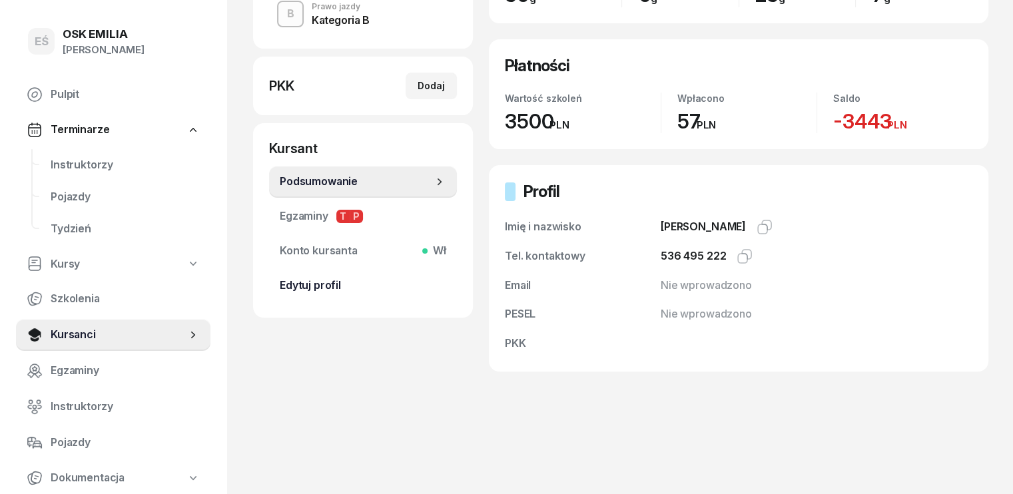
click at [290, 287] on span "Edytuj profil" at bounding box center [363, 285] width 166 height 17
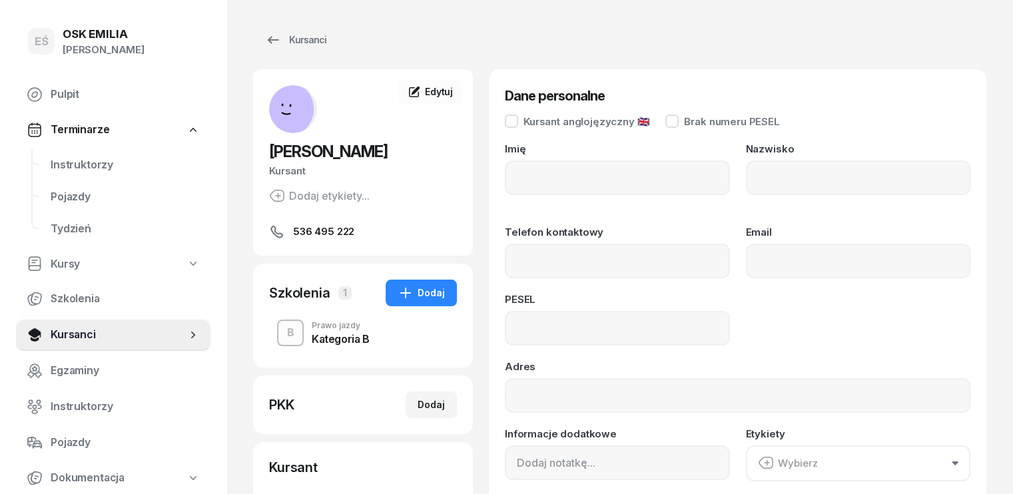
type input "[PERSON_NAME]"
type input "Muczek"
type input "536 495 222"
click at [95, 162] on span "Instruktorzy" at bounding box center [125, 164] width 149 height 17
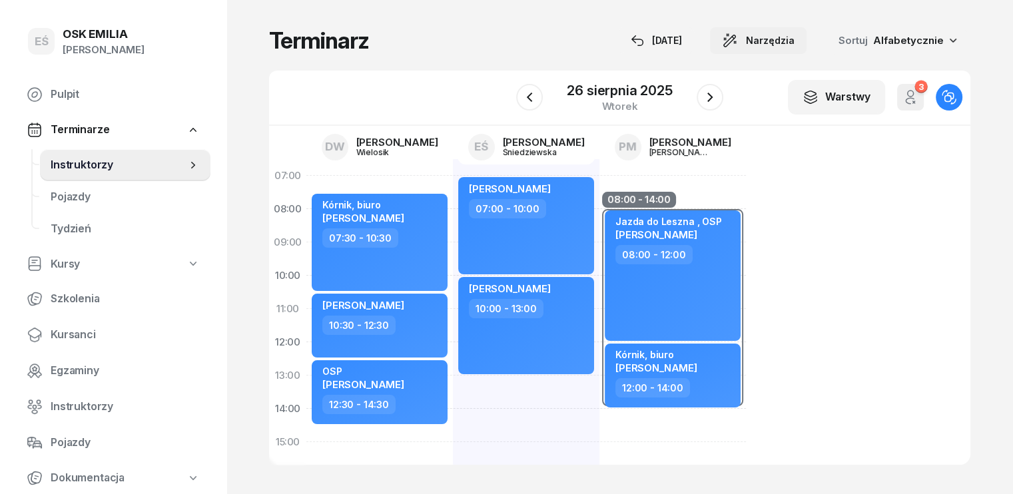
click at [794, 39] on span "Narzędzia" at bounding box center [770, 41] width 49 height 16
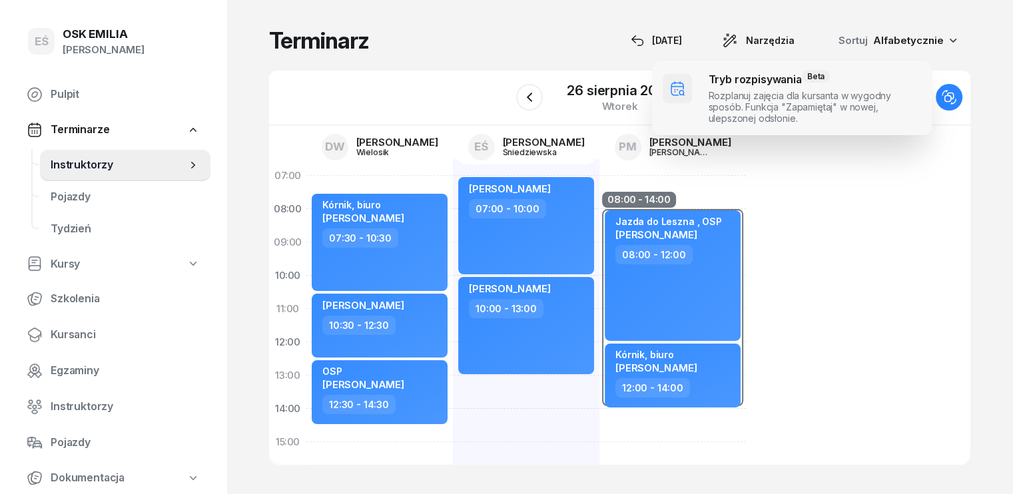
click at [735, 103] on span at bounding box center [792, 98] width 280 height 75
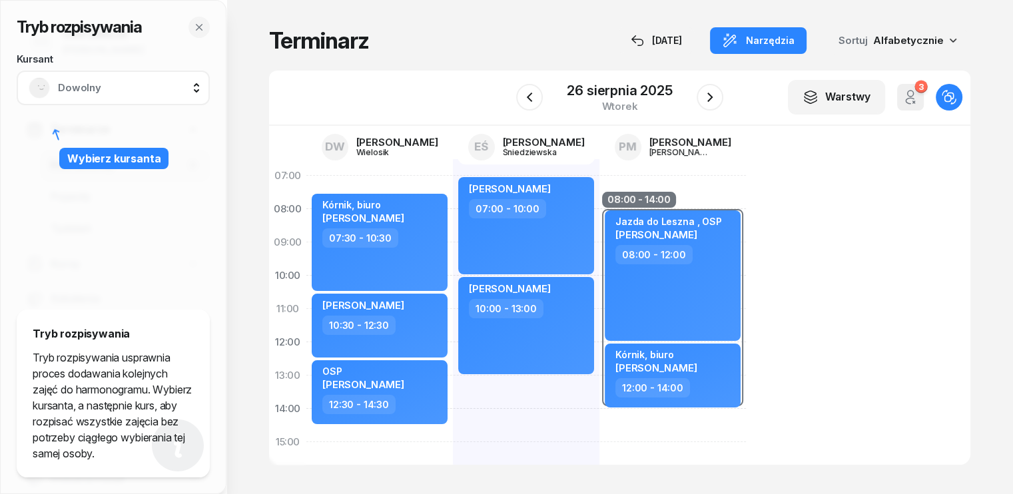
click at [108, 87] on span "Dowolny" at bounding box center [128, 87] width 140 height 17
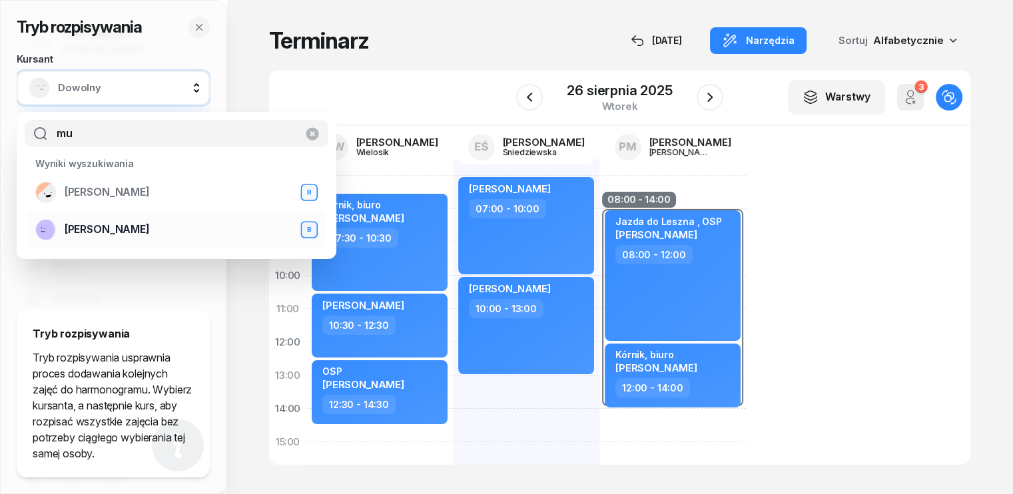
type input "mu"
click at [100, 225] on span "[PERSON_NAME]" at bounding box center [107, 229] width 85 height 17
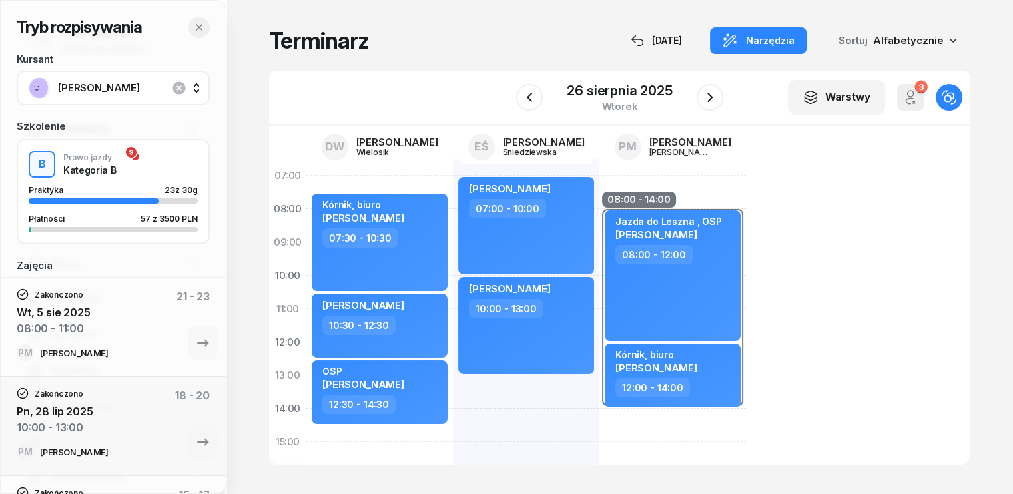
click at [194, 26] on icon "button" at bounding box center [199, 27] width 11 height 11
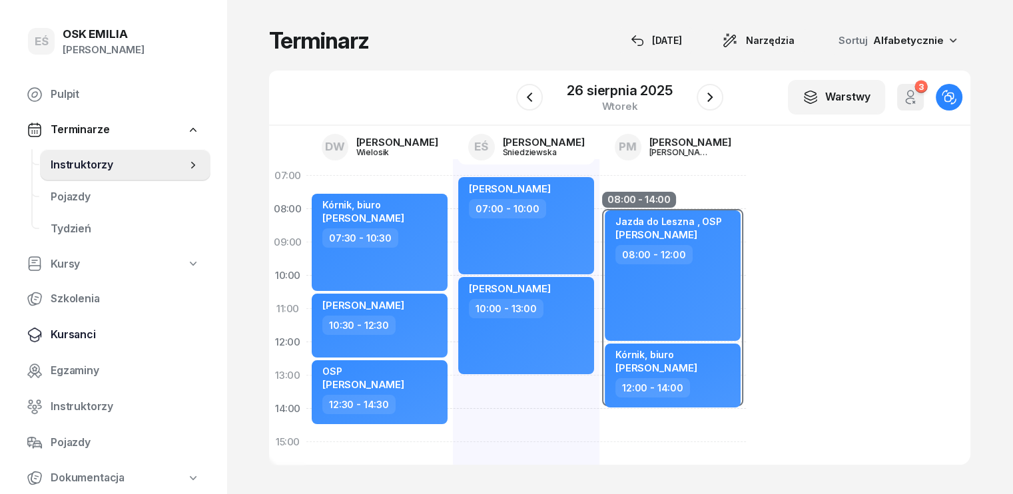
click at [69, 343] on span "Kursanci" at bounding box center [125, 334] width 149 height 17
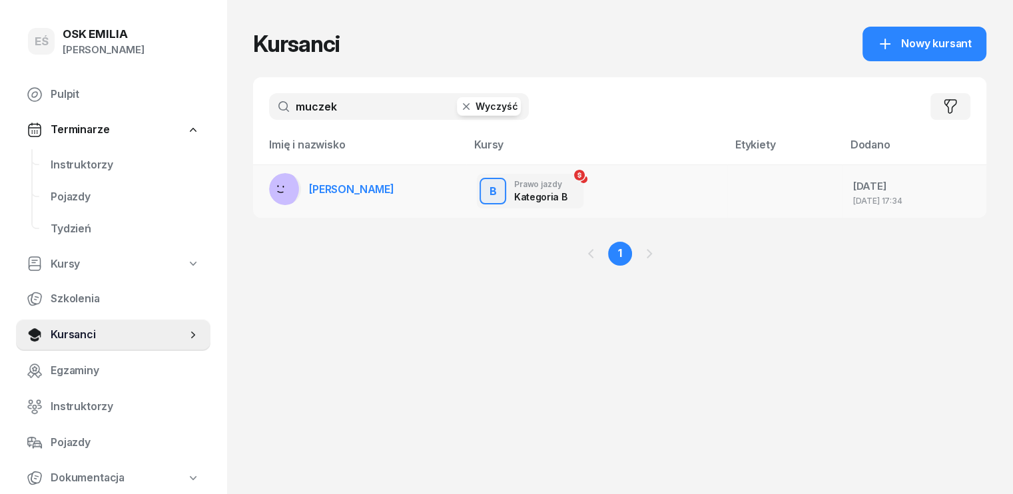
click at [365, 193] on td "[PERSON_NAME]" at bounding box center [359, 190] width 213 height 53
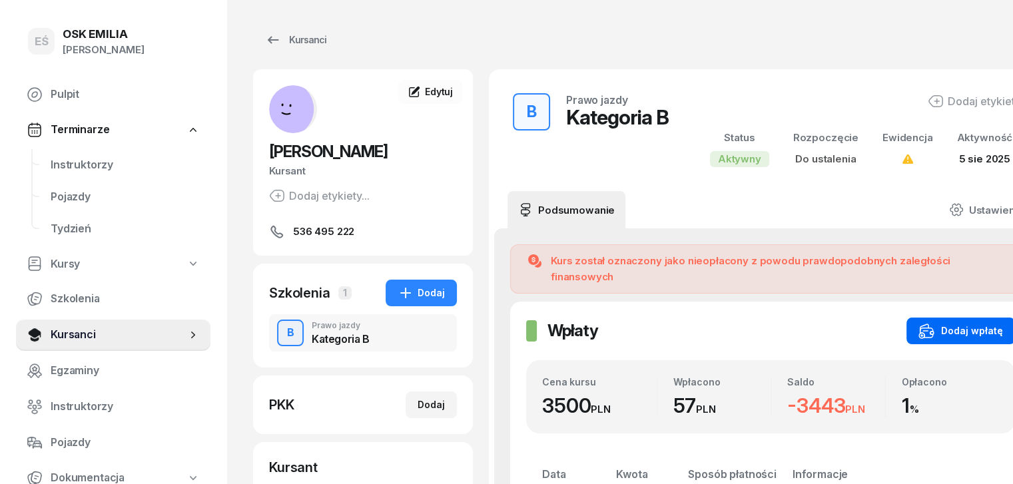
click at [943, 323] on div "Dodaj wpłatę" at bounding box center [960, 331] width 85 height 16
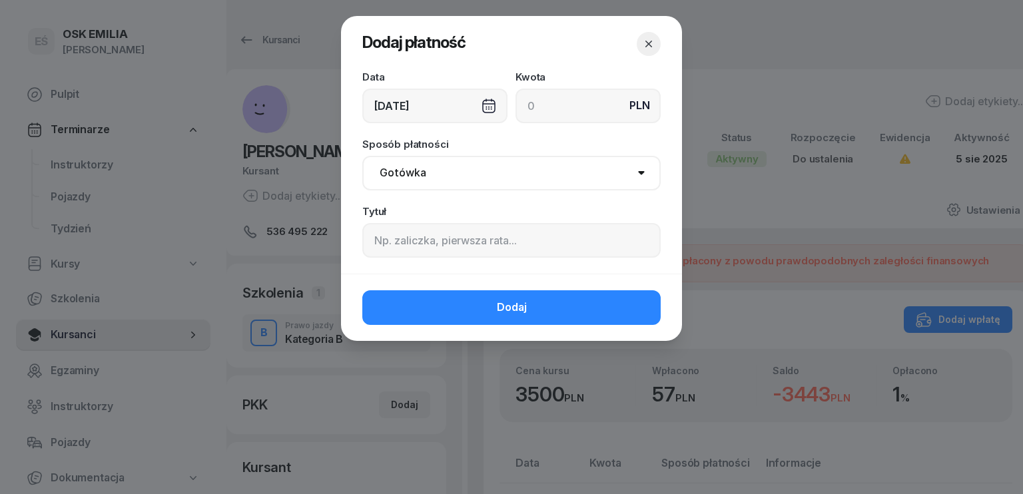
click at [434, 104] on div "[DATE]" at bounding box center [434, 106] width 145 height 35
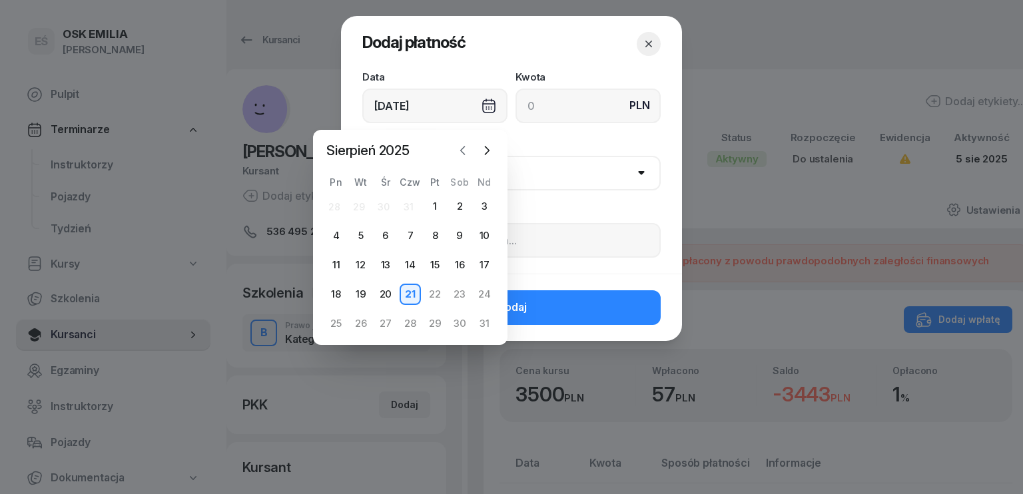
click at [465, 148] on icon "button" at bounding box center [462, 150] width 13 height 13
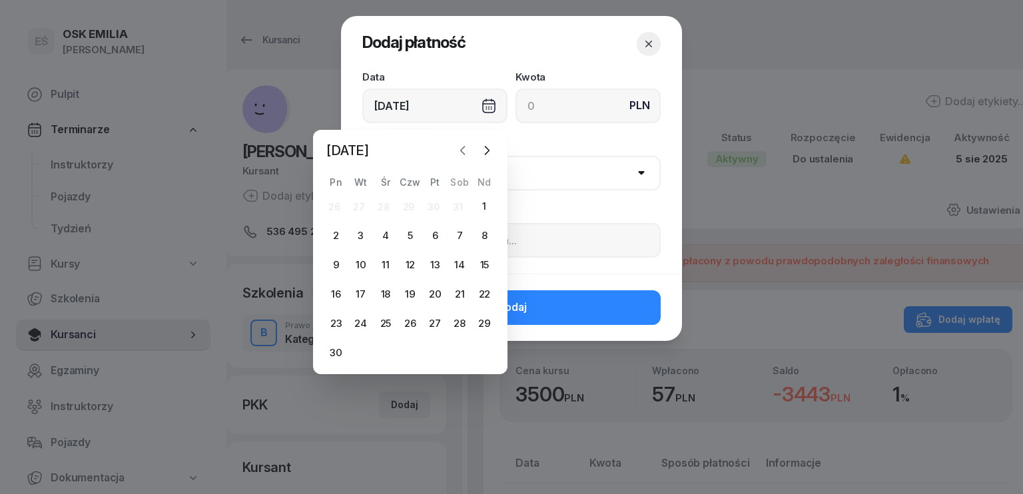
click at [465, 148] on icon "button" at bounding box center [462, 150] width 13 height 13
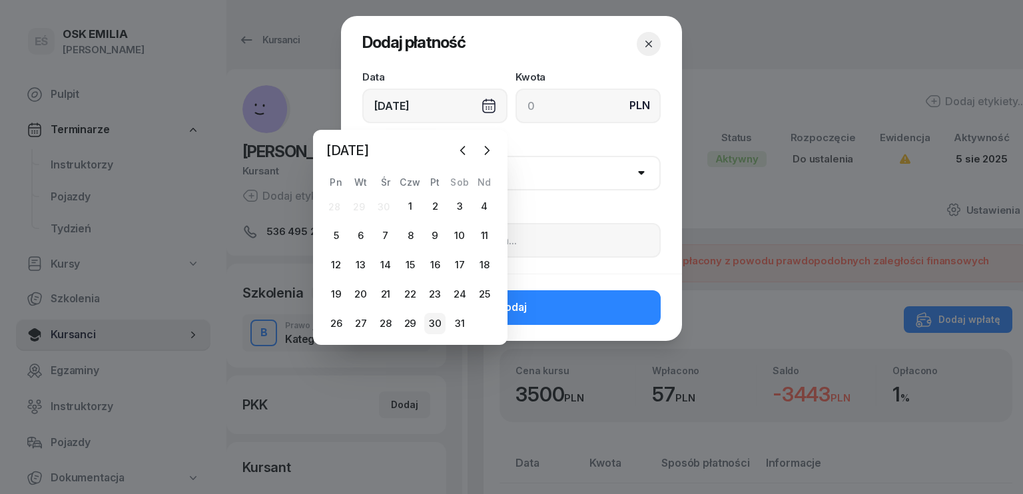
click at [437, 319] on div "30" at bounding box center [434, 323] width 21 height 21
type input "[DATE]"
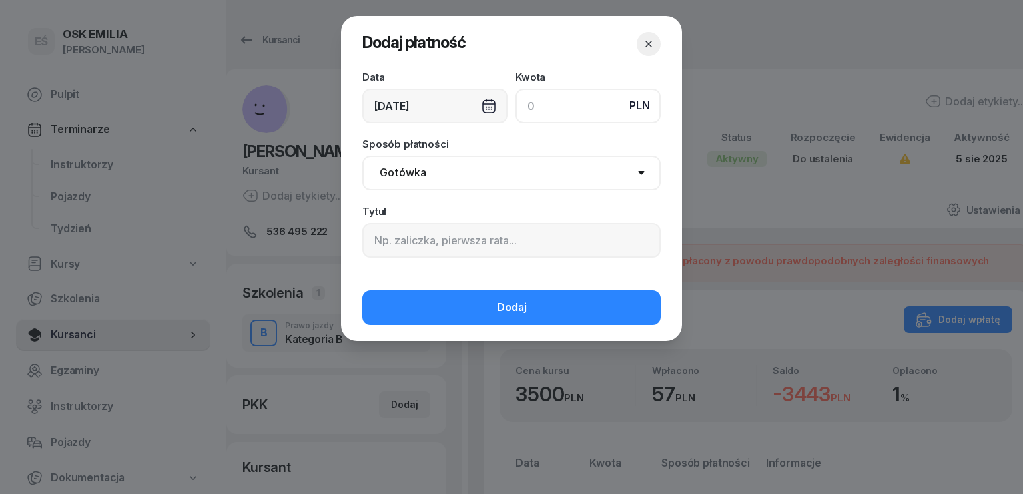
click at [549, 111] on input at bounding box center [587, 106] width 145 height 35
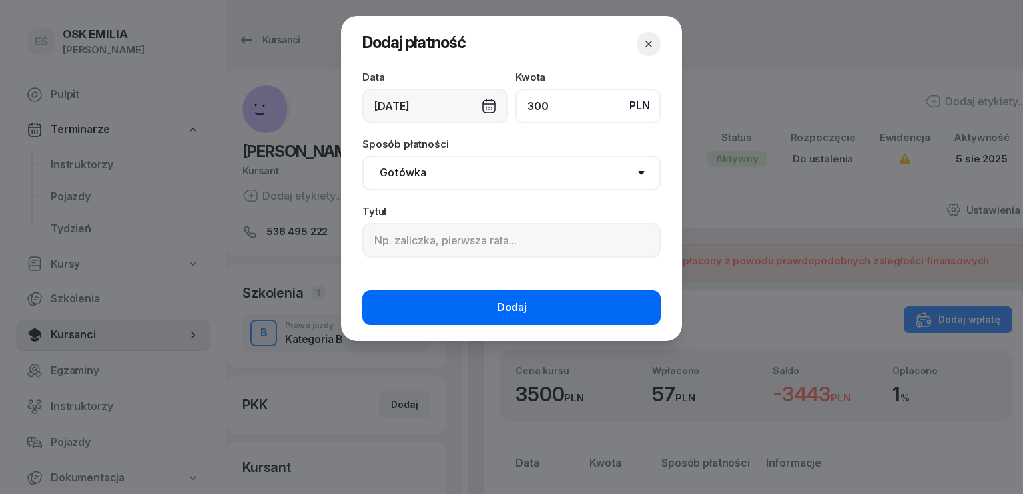
type input "300"
click at [525, 303] on span "Dodaj" at bounding box center [512, 307] width 30 height 17
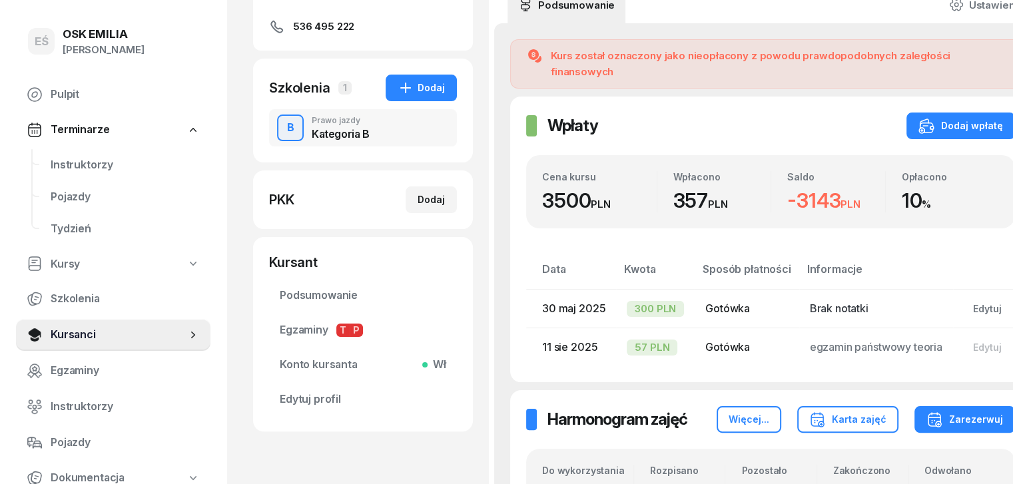
scroll to position [266, 0]
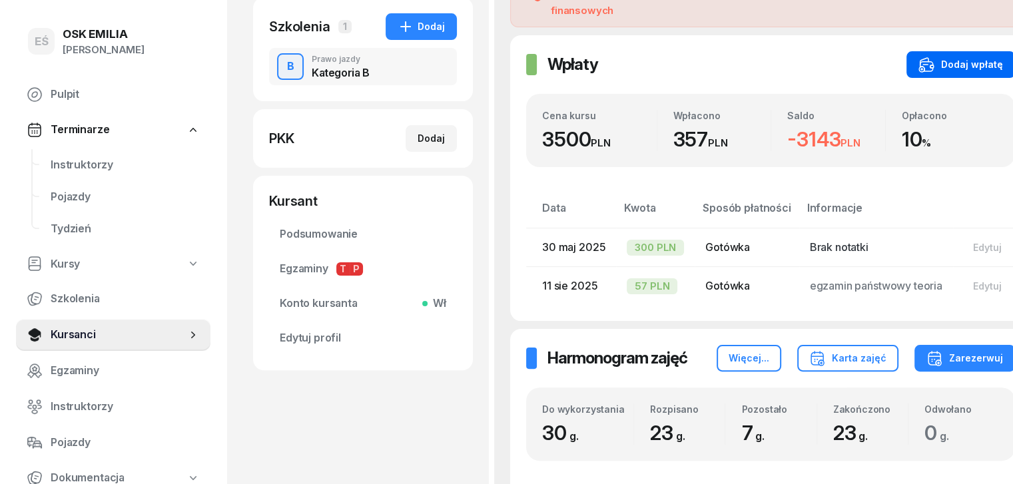
click at [977, 57] on div "Dodaj wpłatę" at bounding box center [960, 65] width 85 height 16
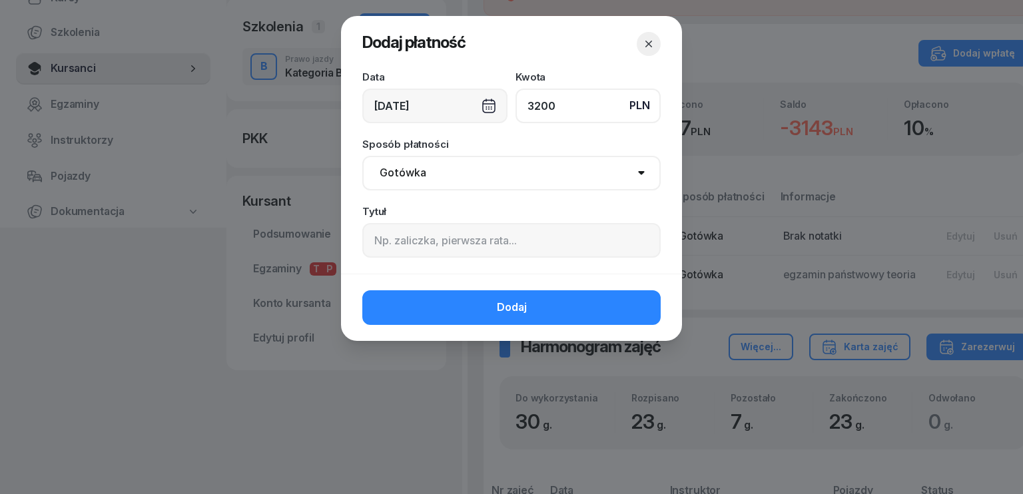
type input "3200"
click at [439, 103] on div "[DATE]" at bounding box center [434, 106] width 145 height 35
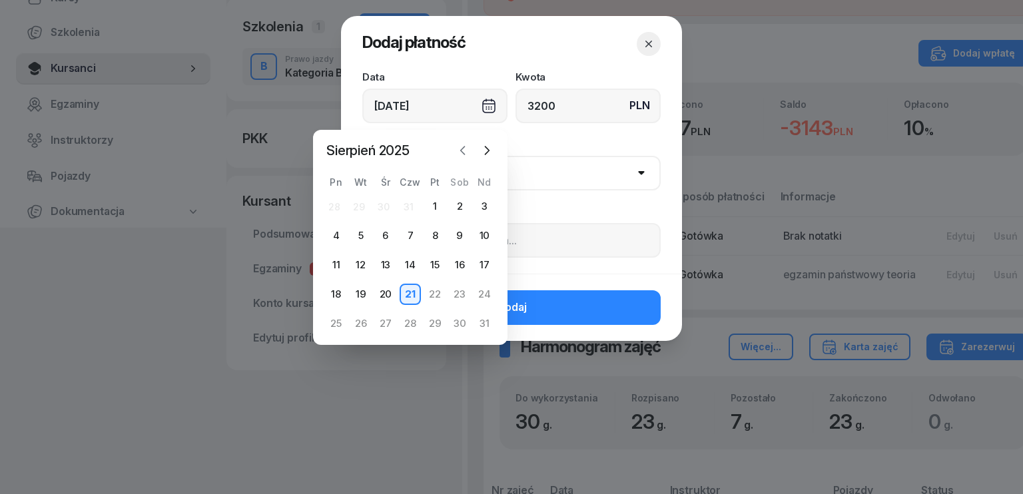
click at [467, 146] on icon "button" at bounding box center [462, 150] width 13 height 13
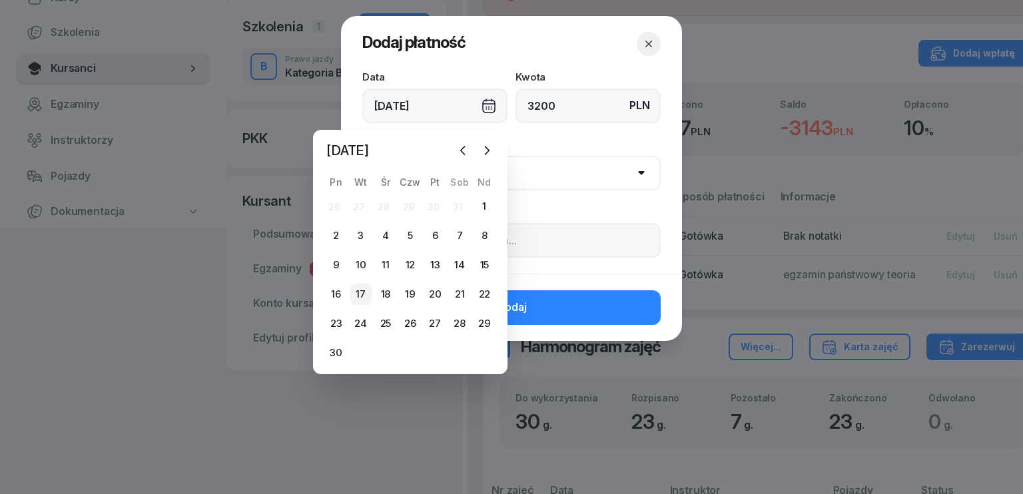
click at [362, 294] on div "17" at bounding box center [360, 294] width 21 height 21
type input "[DATE]"
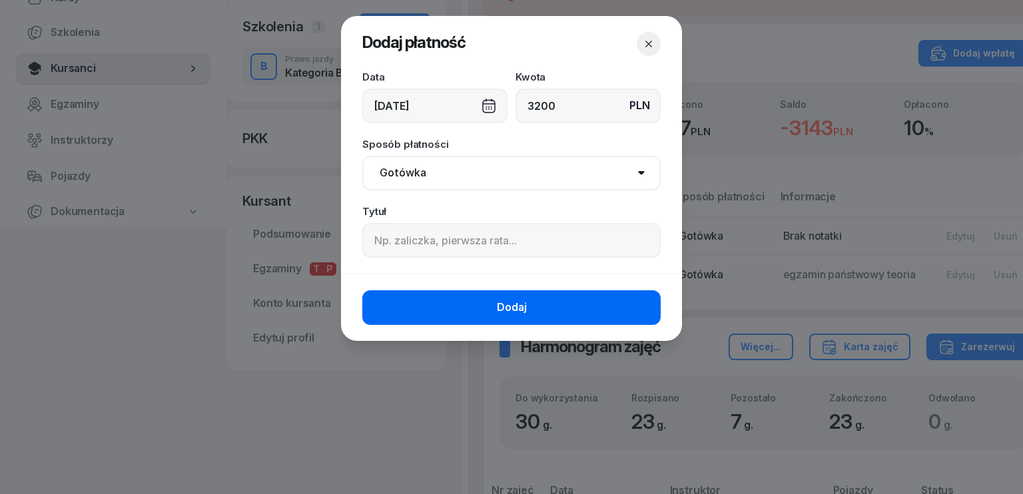
click at [528, 311] on button "Dodaj" at bounding box center [511, 307] width 298 height 35
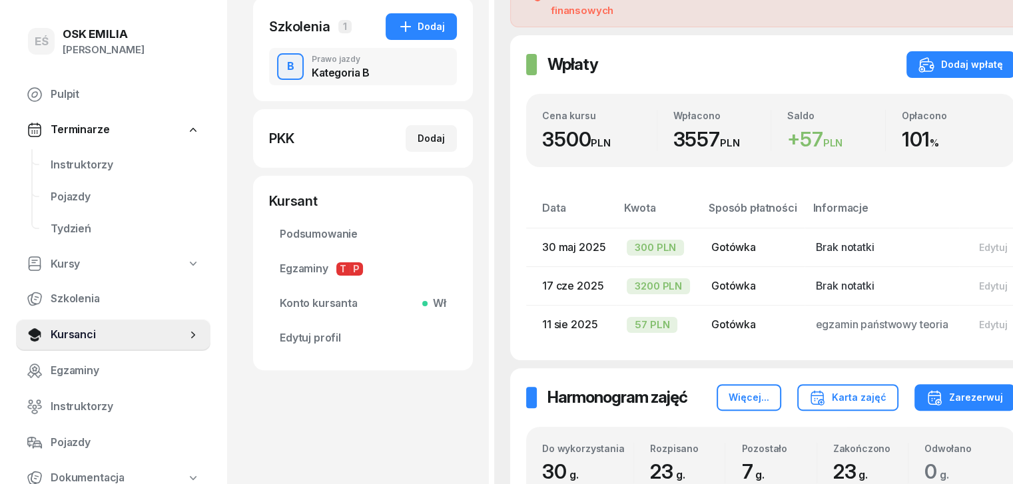
click at [80, 127] on span "Terminarze" at bounding box center [80, 129] width 59 height 17
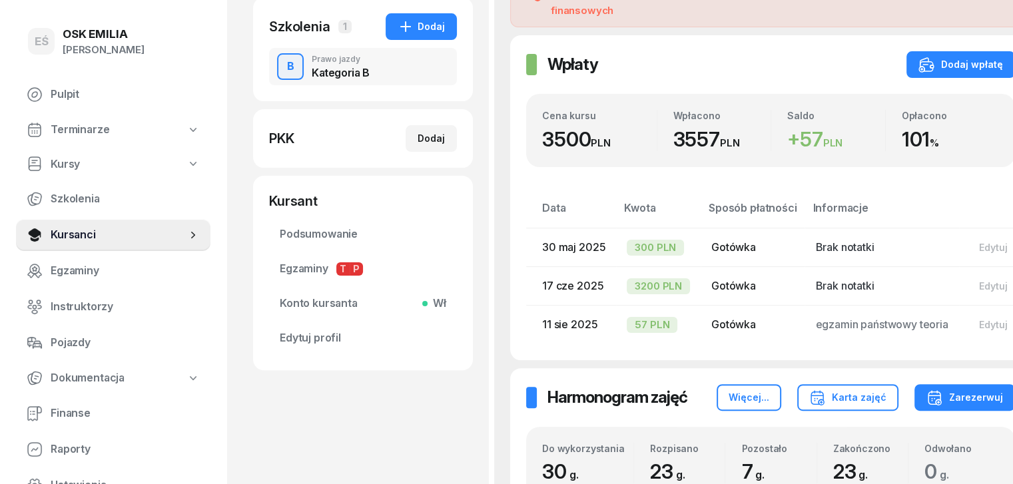
click at [81, 124] on span "Terminarze" at bounding box center [80, 129] width 59 height 17
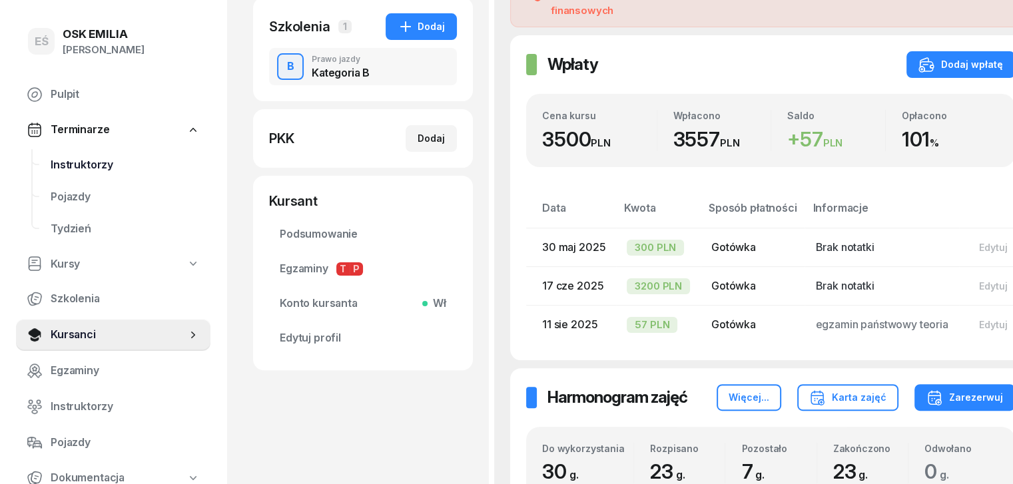
click at [82, 160] on span "Instruktorzy" at bounding box center [125, 164] width 149 height 17
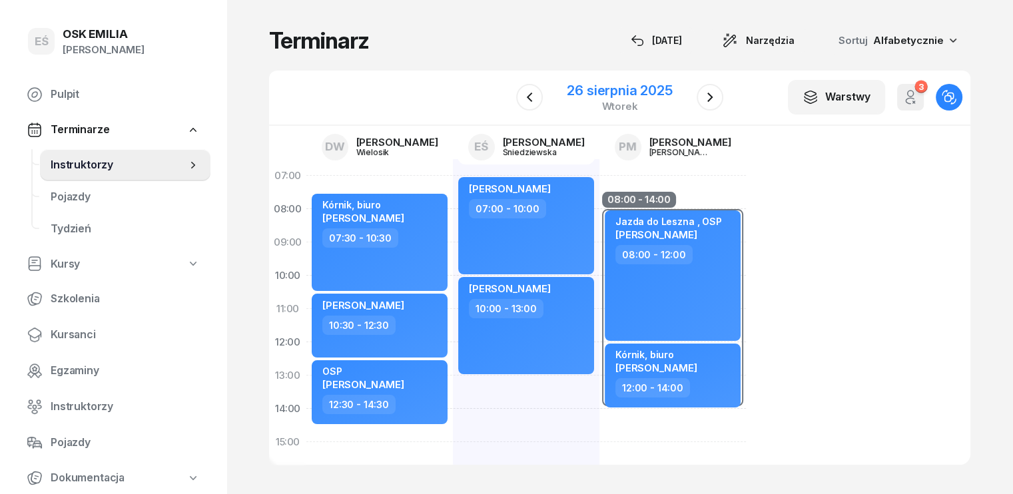
click at [598, 87] on div "26 sierpnia 2025" at bounding box center [619, 90] width 105 height 13
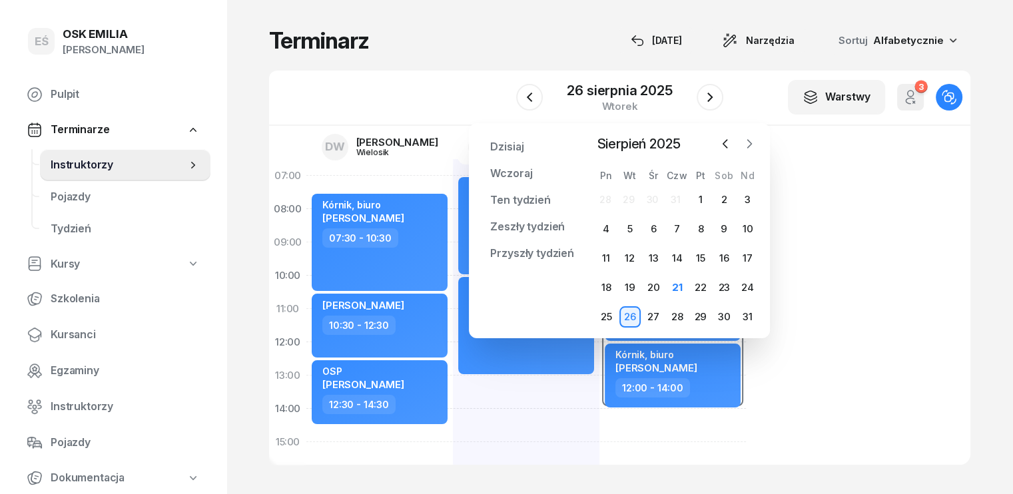
click at [750, 146] on icon "button" at bounding box center [748, 143] width 13 height 13
click at [706, 289] on div "26" at bounding box center [700, 287] width 21 height 21
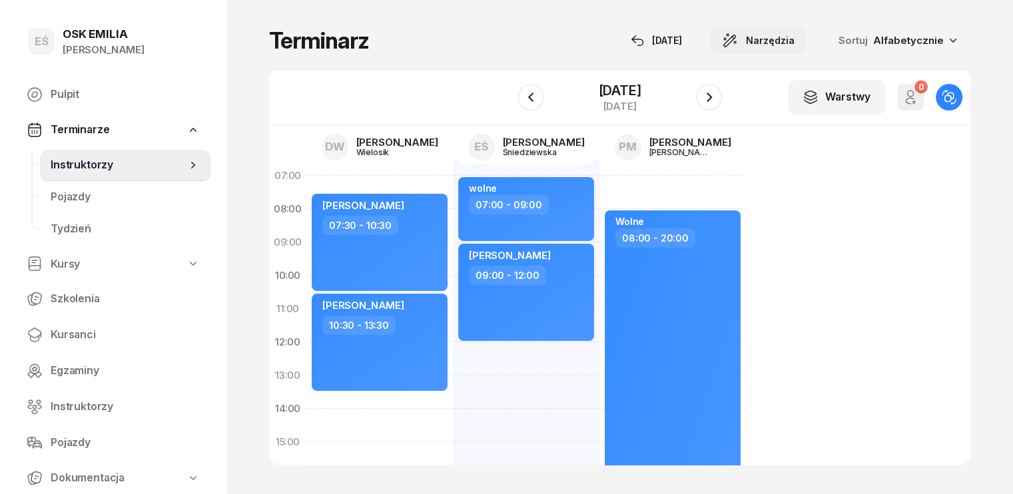
click at [794, 44] on span "Narzędzia" at bounding box center [770, 41] width 49 height 16
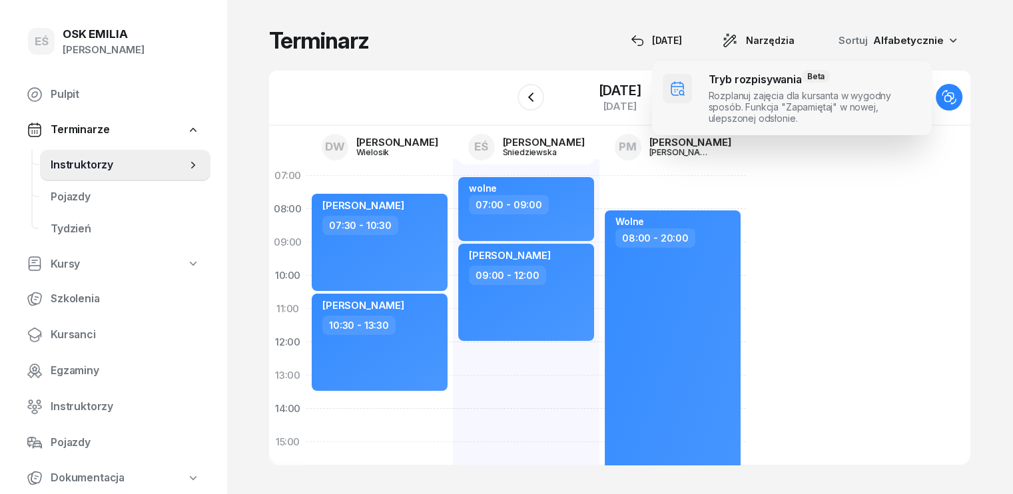
drag, startPoint x: 732, startPoint y: 108, endPoint x: 724, endPoint y: 107, distance: 8.0
click at [734, 108] on span at bounding box center [792, 98] width 280 height 75
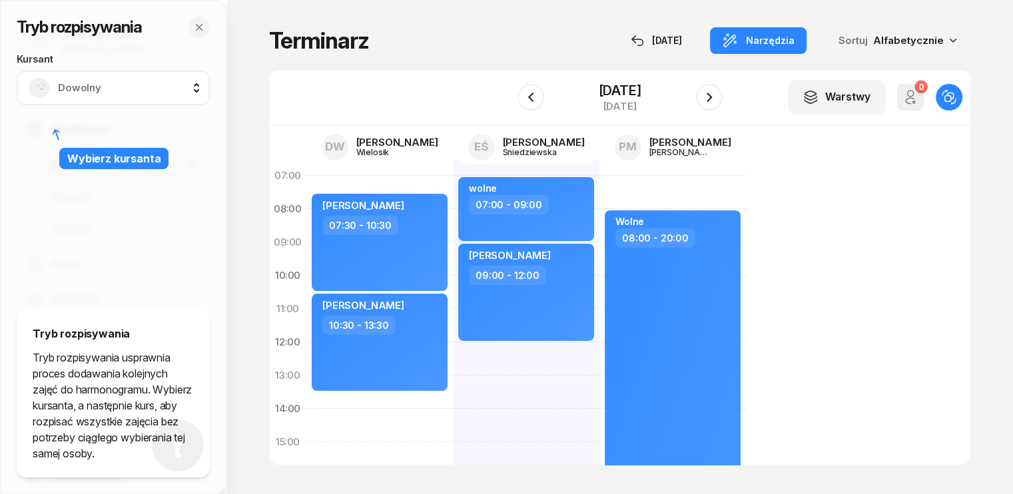
click at [92, 85] on span "Dowolny" at bounding box center [128, 87] width 140 height 17
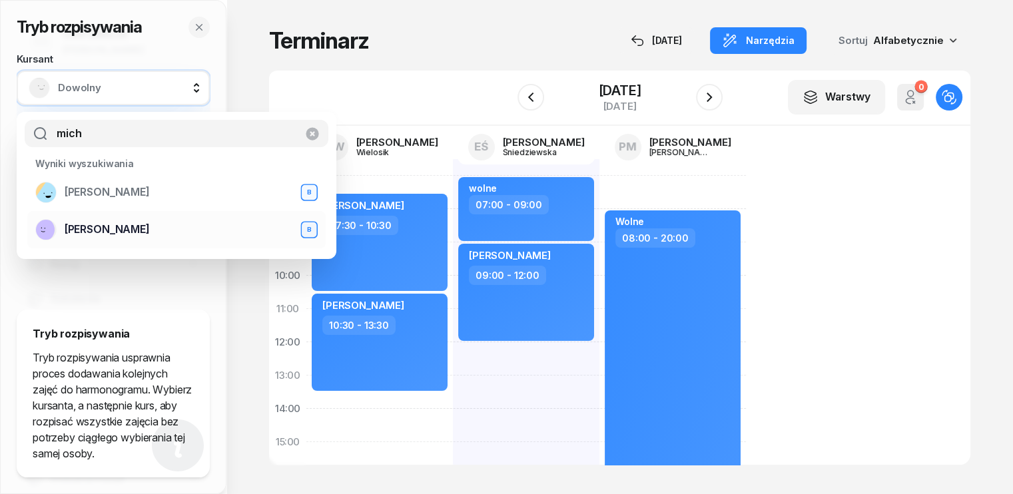
type input "mich"
click at [111, 231] on span "[PERSON_NAME]" at bounding box center [107, 229] width 85 height 17
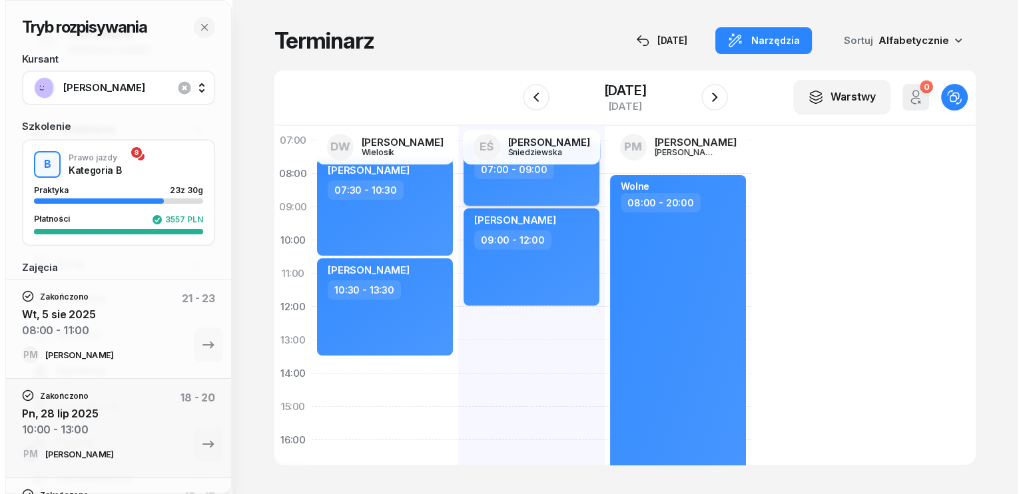
scroll to position [67, 0]
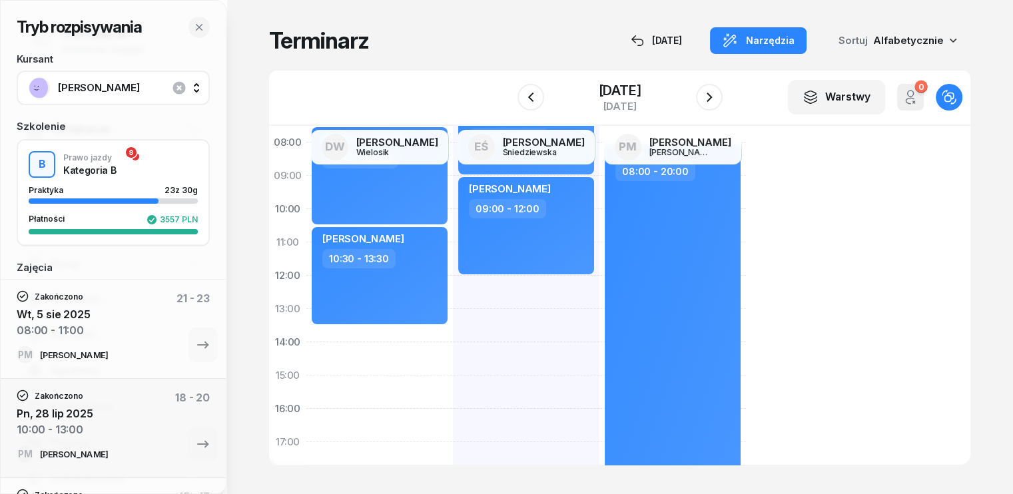
click at [453, 336] on div "[PERSON_NAME] 07:30 - 10:30 [PERSON_NAME] 10:30 - 13:30" at bounding box center [526, 392] width 146 height 599
select select "13"
select select "30"
select select "15"
select select "30"
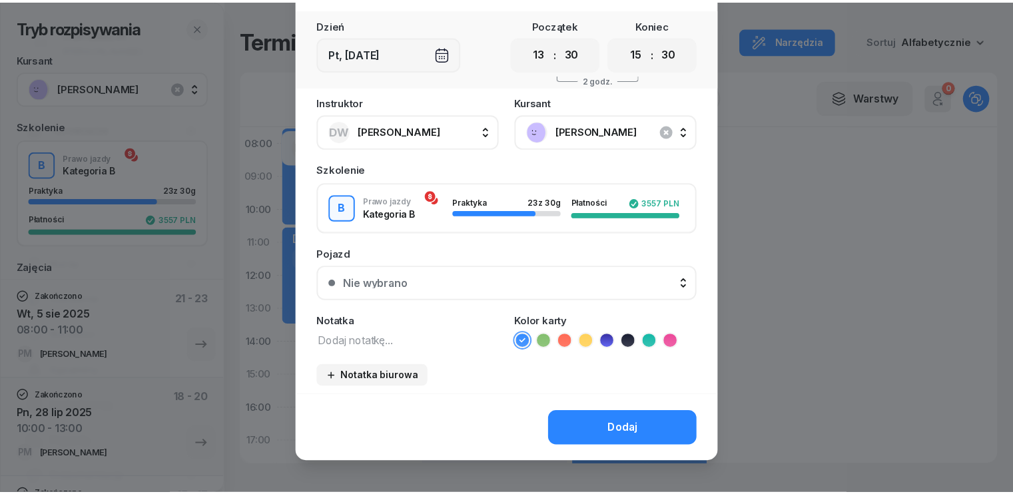
scroll to position [75, 0]
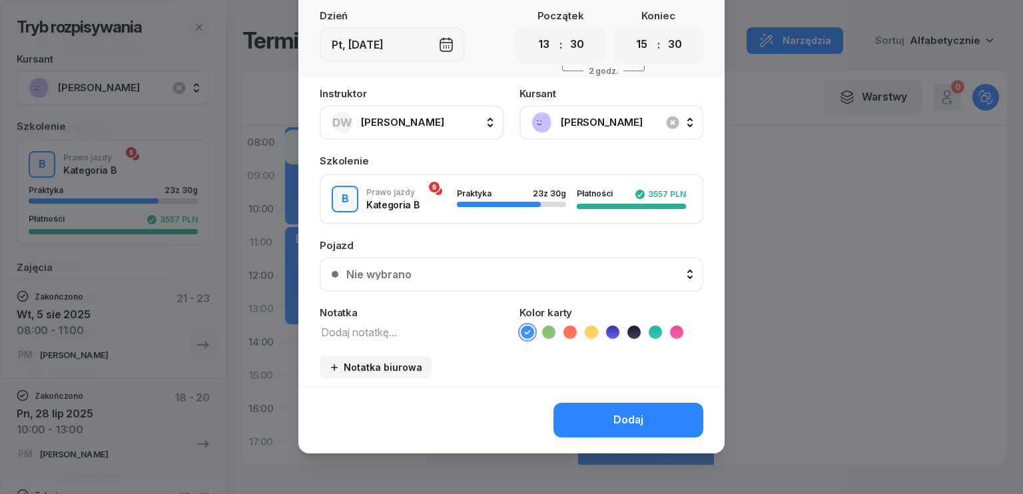
click at [422, 336] on textarea at bounding box center [412, 331] width 184 height 17
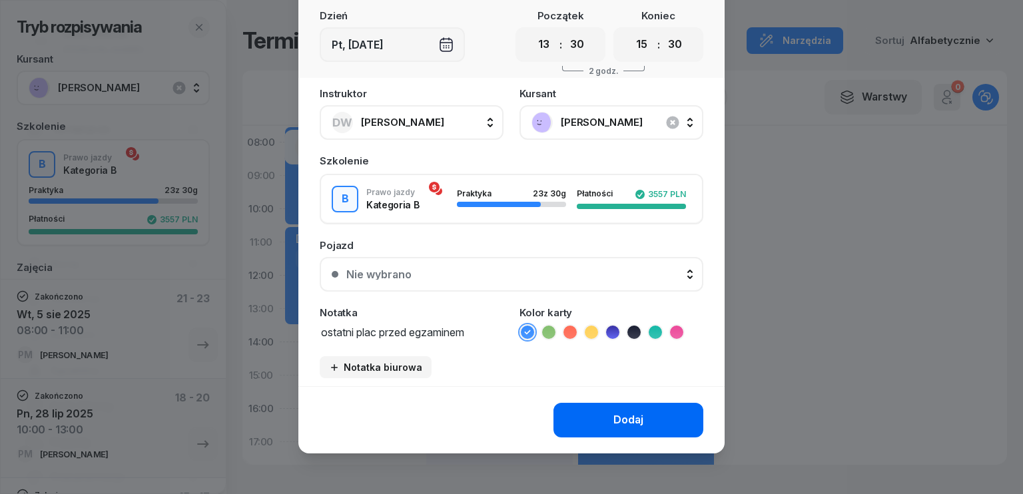
type textarea "ostatni plac przed egzaminem"
click at [616, 413] on div "Dodaj" at bounding box center [628, 419] width 30 height 17
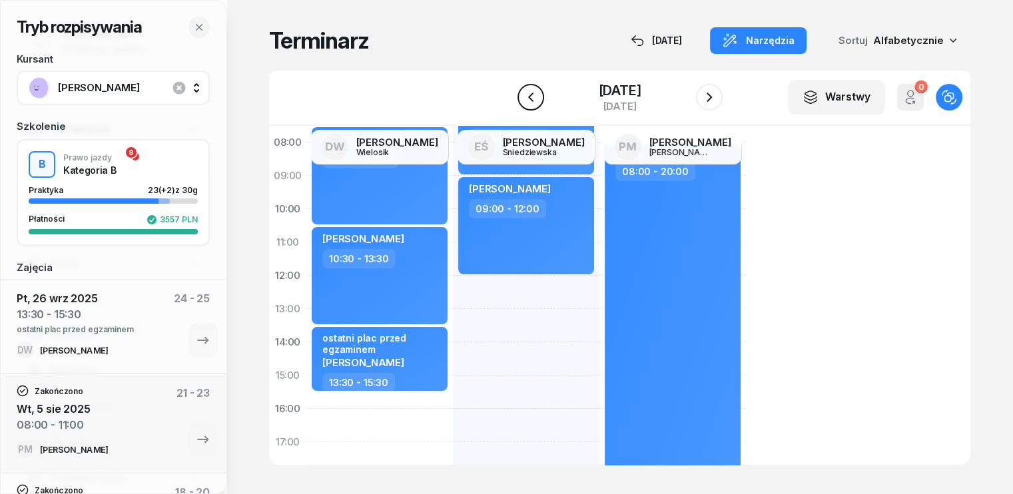
click at [530, 97] on icon "button" at bounding box center [531, 97] width 16 height 16
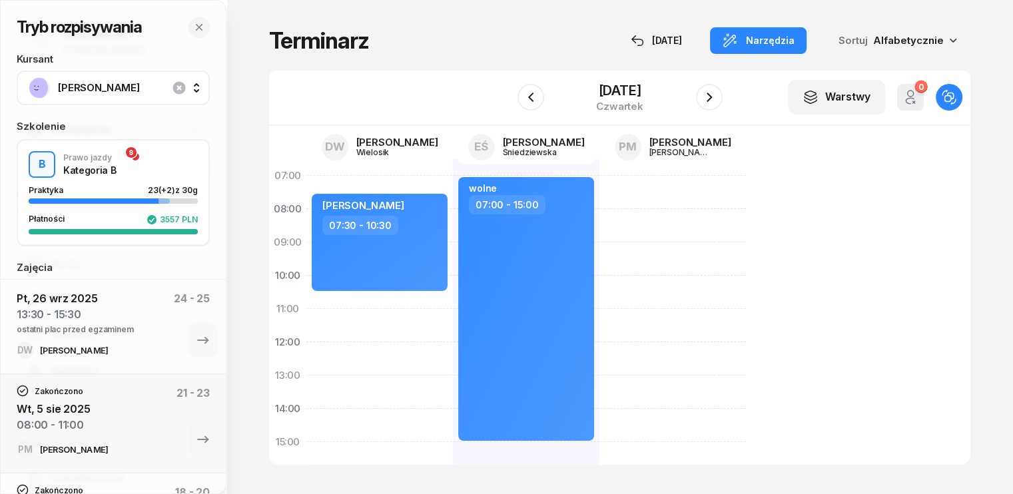
click at [453, 300] on div "[PERSON_NAME] 07:30 - 10:30" at bounding box center [526, 458] width 146 height 599
select select "10"
select select "30"
select select "12"
select select "30"
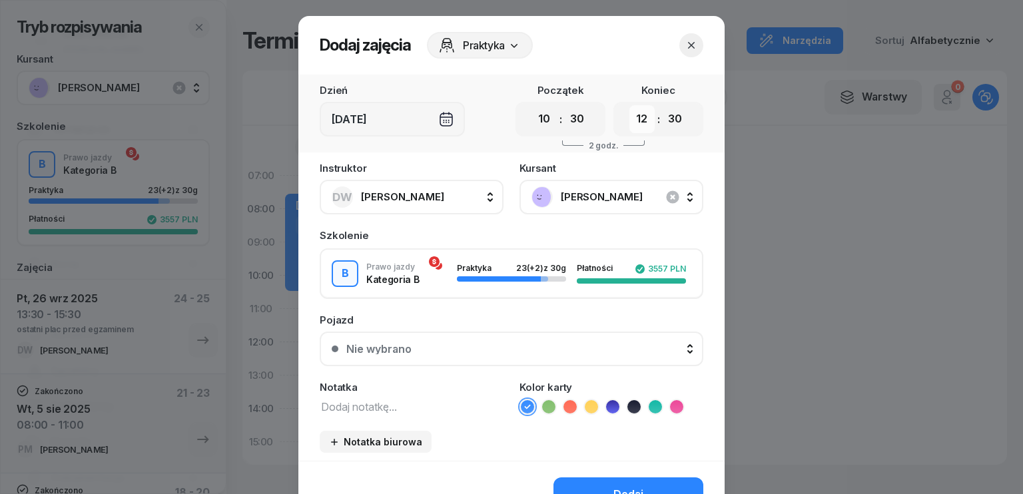
click at [634, 119] on select "00 01 02 03 04 05 06 07 08 09 10 11 12 13 14 15 16 17 18 19 20 21 22 23" at bounding box center [641, 119] width 25 height 28
select select "13"
click at [629, 105] on select "00 01 02 03 04 05 06 07 08 09 10 11 12 13 14 15 16 17 18 19 20 21 22 23" at bounding box center [641, 119] width 25 height 28
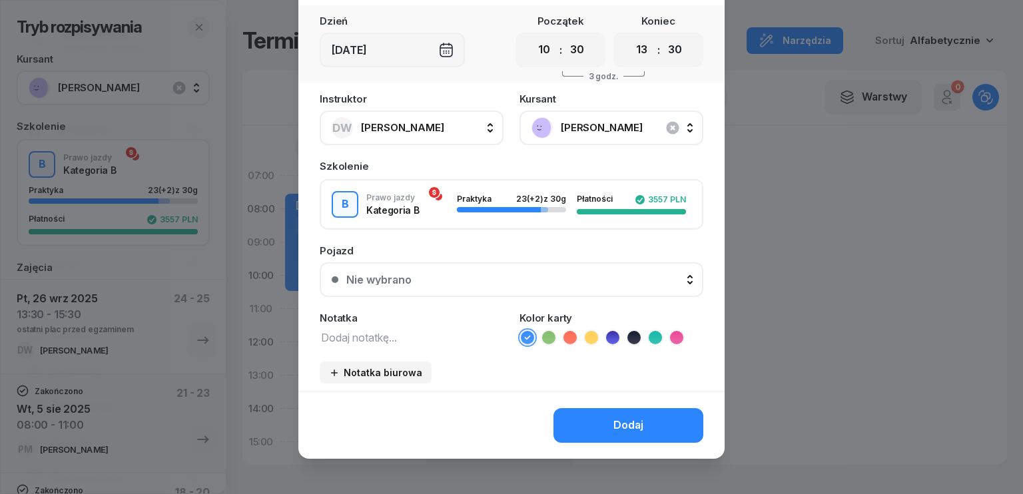
scroll to position [75, 0]
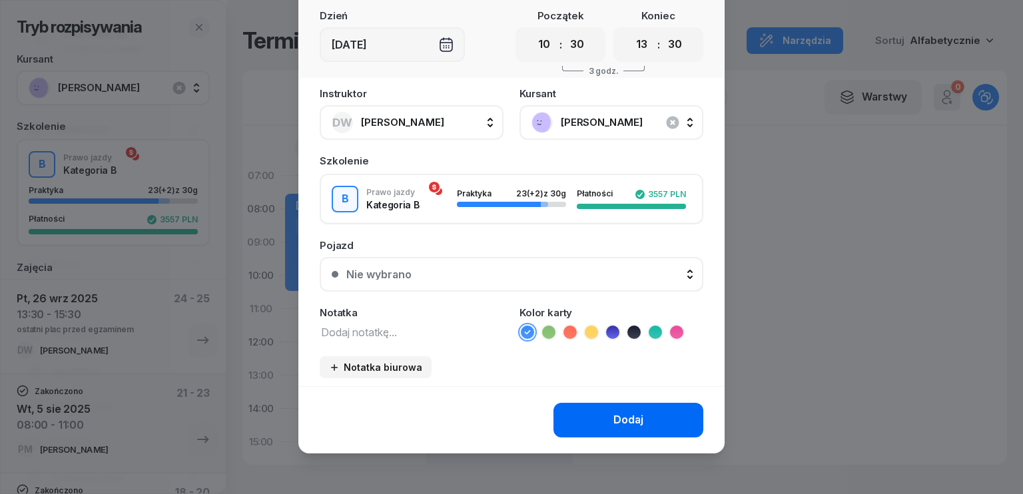
click at [622, 415] on div "Dodaj" at bounding box center [628, 419] width 30 height 17
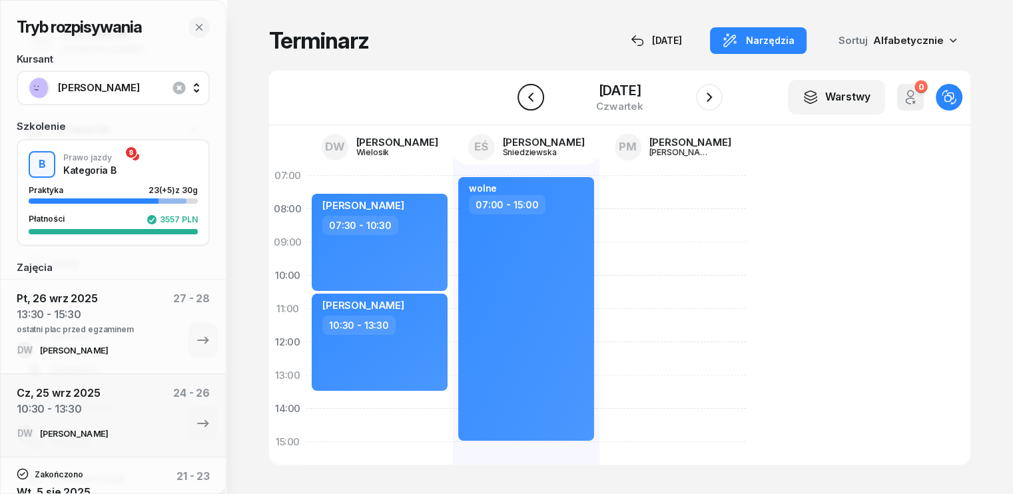
click at [527, 94] on icon "button" at bounding box center [529, 97] width 5 height 9
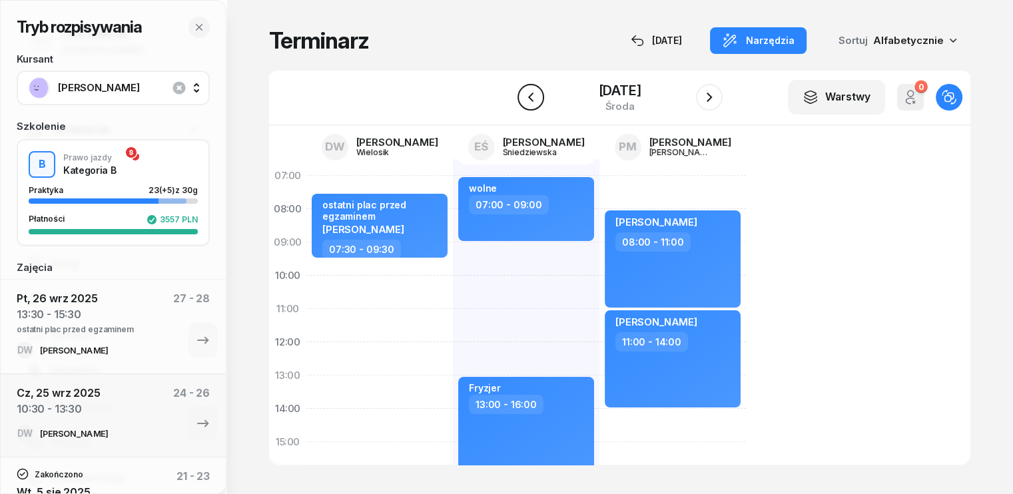
click at [532, 99] on icon "button" at bounding box center [531, 97] width 16 height 16
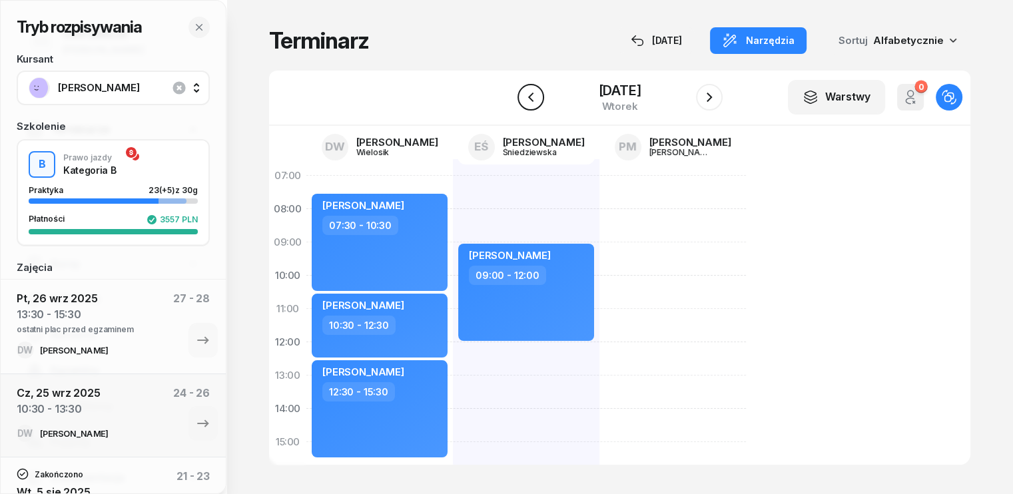
click at [529, 95] on icon "button" at bounding box center [531, 97] width 16 height 16
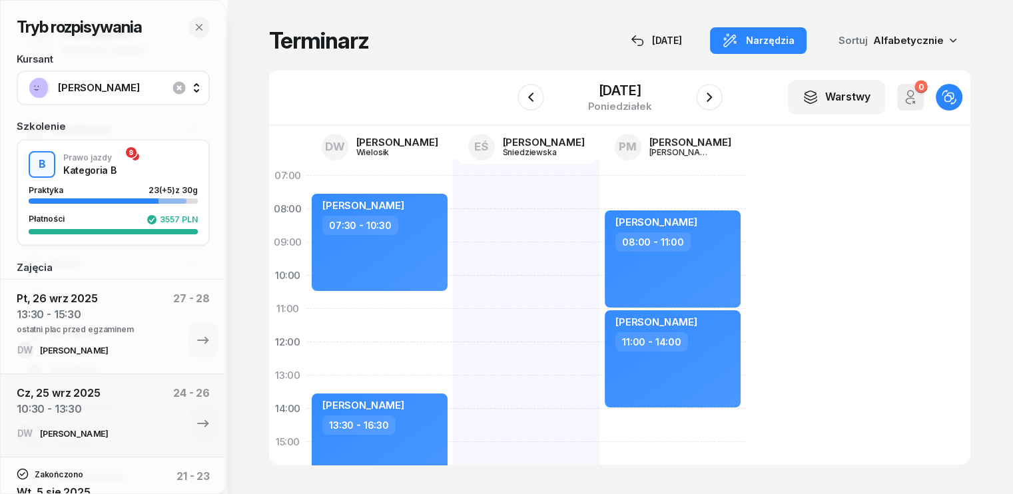
click at [599, 196] on div at bounding box center [672, 458] width 146 height 599
select select "07"
select select "09"
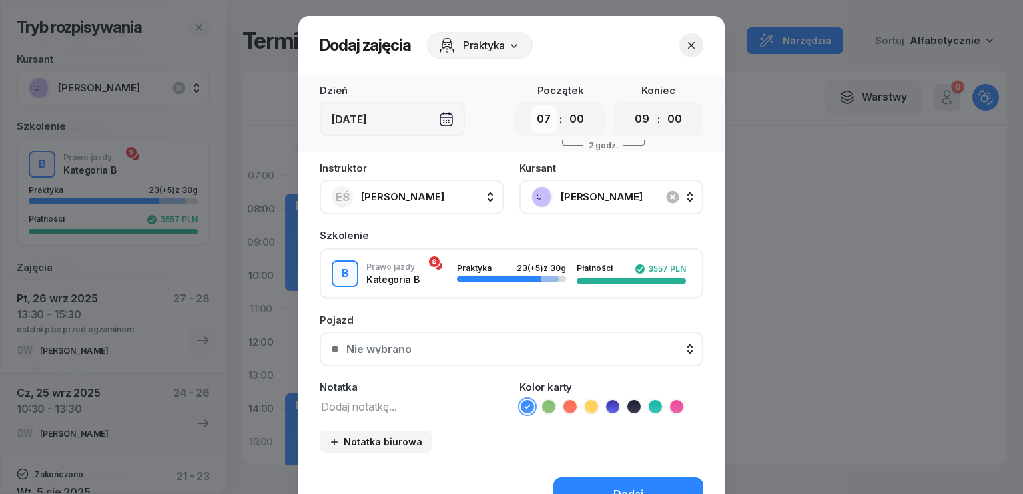
click at [546, 121] on select "00 01 02 03 04 05 06 07 08 09 10 11 12 13 14 15 16 17 18 19 20 21 22 23" at bounding box center [543, 119] width 25 height 28
select select "08"
click at [531, 105] on select "00 01 02 03 04 05 06 07 08 09 10 11 12 13 14 15 16 17 18 19 20 21 22 23" at bounding box center [543, 119] width 25 height 28
click at [639, 124] on select "00 01 02 03 04 05 06 07 08 09 10 11 12 13 14 15 16 17 18 19 20 21 22 23" at bounding box center [641, 119] width 25 height 28
select select "10"
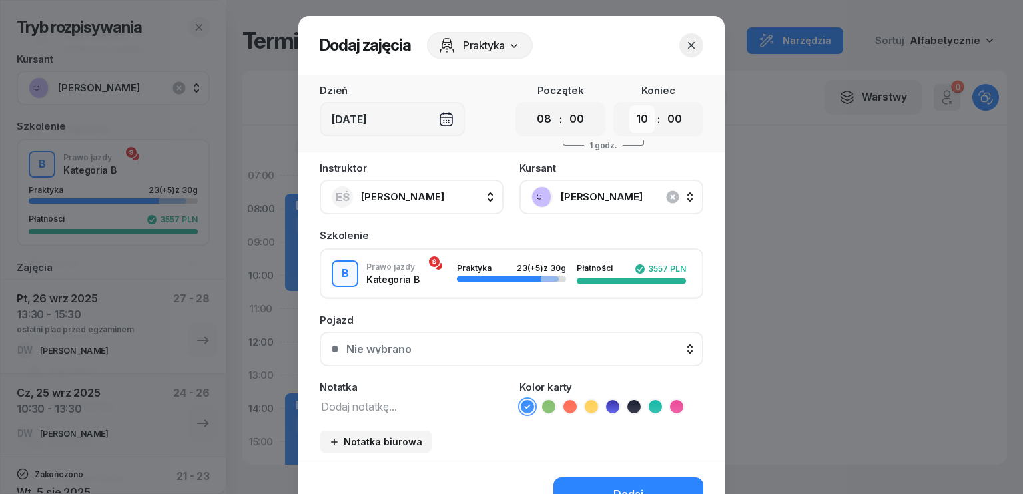
click at [629, 105] on select "00 01 02 03 04 05 06 07 08 09 10 11 12 13 14 15 16 17 18 19 20 21 22 23" at bounding box center [641, 119] width 25 height 28
click at [363, 401] on textarea at bounding box center [412, 405] width 184 height 17
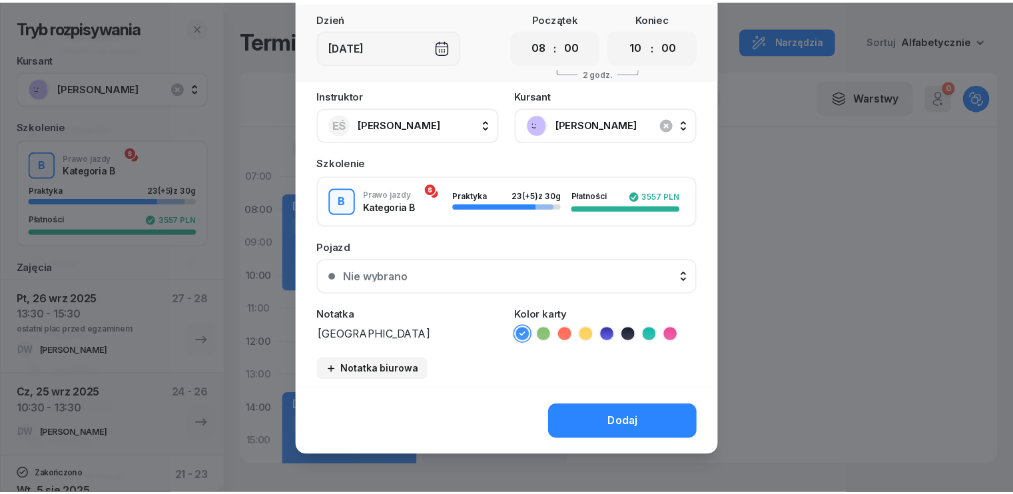
scroll to position [75, 0]
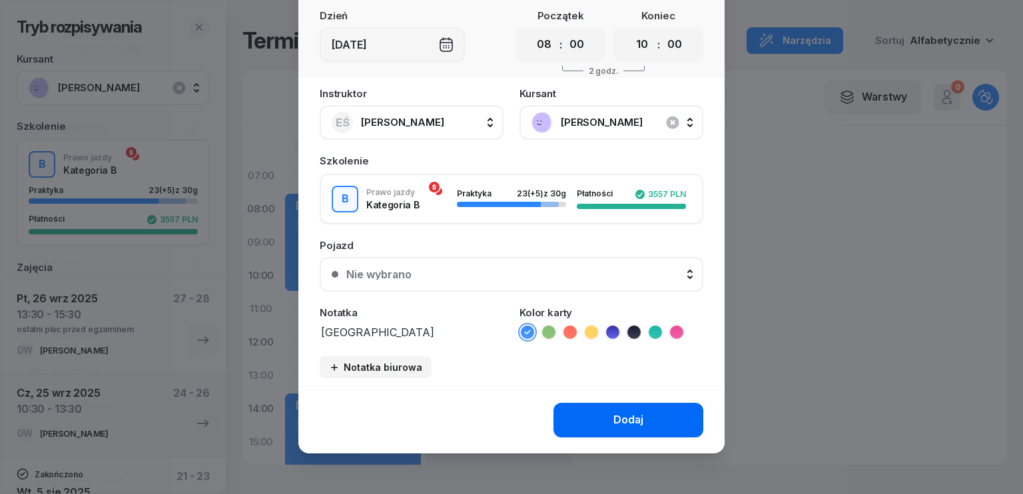
type textarea "[GEOGRAPHIC_DATA]"
click at [595, 412] on button "Dodaj" at bounding box center [628, 420] width 150 height 35
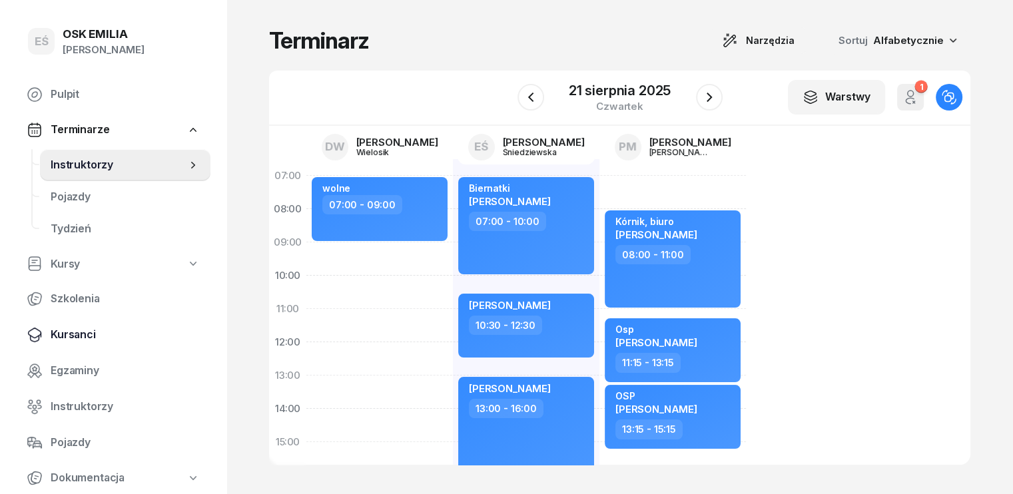
click at [86, 329] on span "Kursanci" at bounding box center [125, 334] width 149 height 17
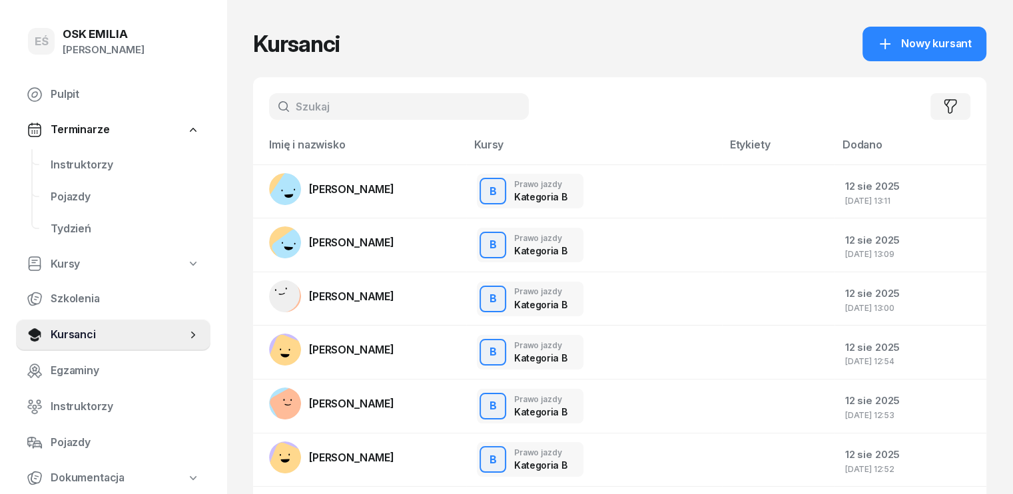
click at [320, 113] on input "text" at bounding box center [399, 106] width 260 height 27
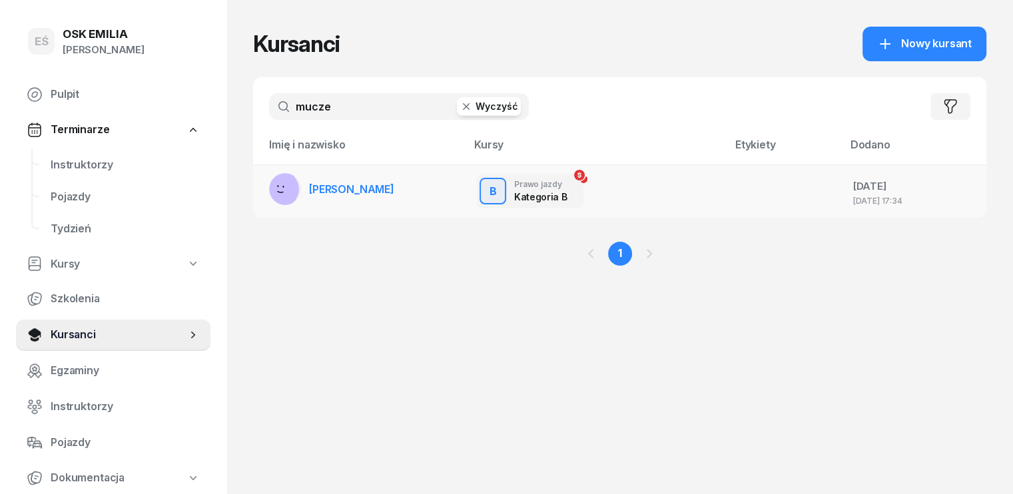
type input "mucze"
click at [317, 186] on span "[PERSON_NAME]" at bounding box center [351, 188] width 85 height 13
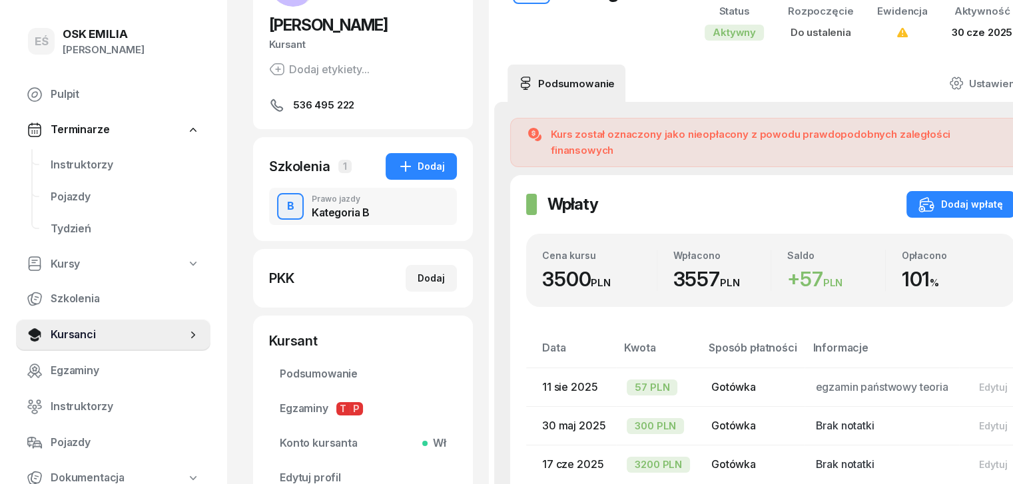
scroll to position [133, 0]
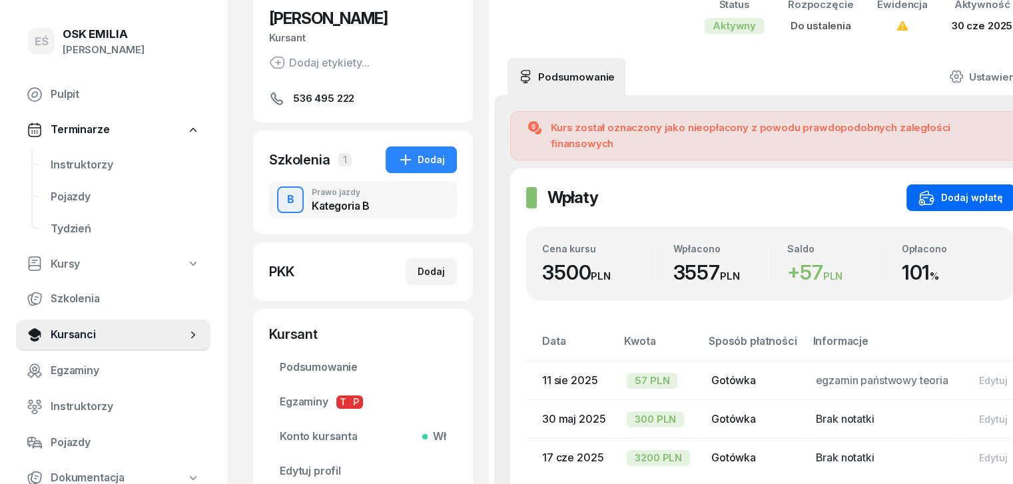
click at [969, 190] on div "Dodaj wpłatę" at bounding box center [960, 198] width 85 height 16
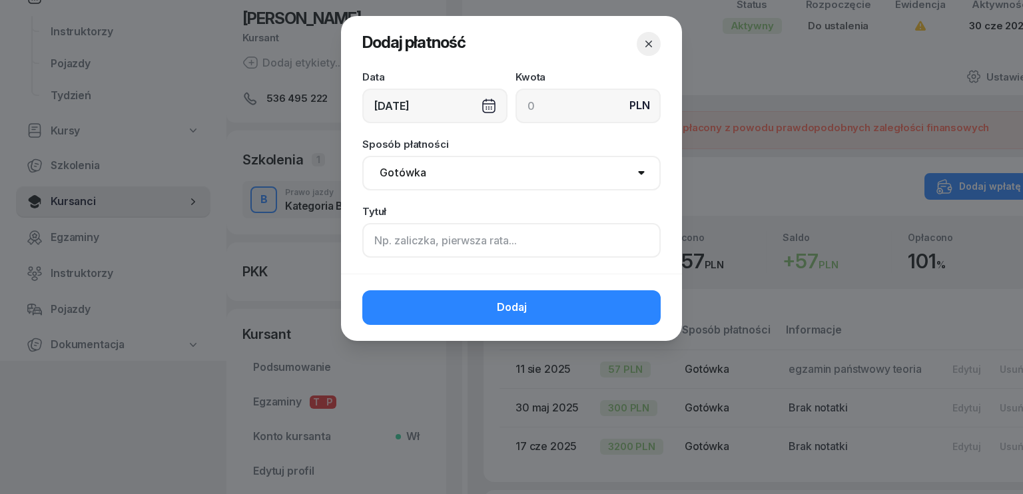
click at [466, 245] on input at bounding box center [511, 240] width 298 height 35
type input "egzamin prakyczny"
click at [543, 103] on input at bounding box center [587, 106] width 145 height 35
type input "230"
click at [407, 167] on select "Gotówka Karta Przelew Płatności online BLIK" at bounding box center [511, 173] width 298 height 35
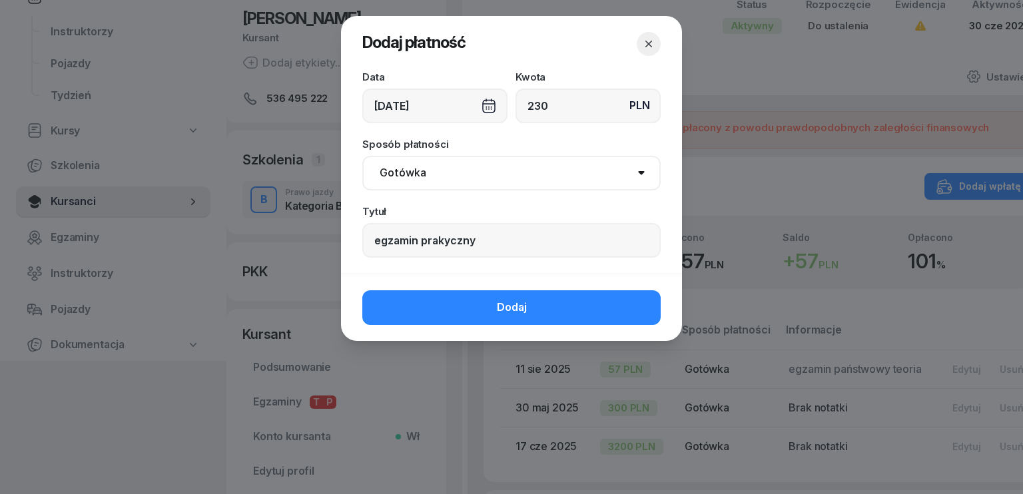
select select "blik"
click at [362, 156] on select "Gotówka Karta Przelew Płatności online BLIK" at bounding box center [511, 173] width 298 height 35
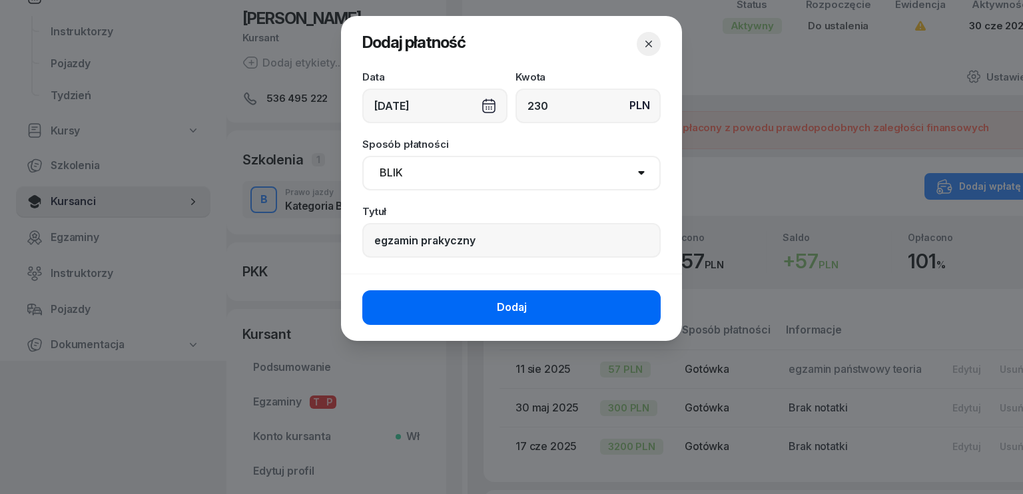
click at [487, 310] on button "Dodaj" at bounding box center [511, 307] width 298 height 35
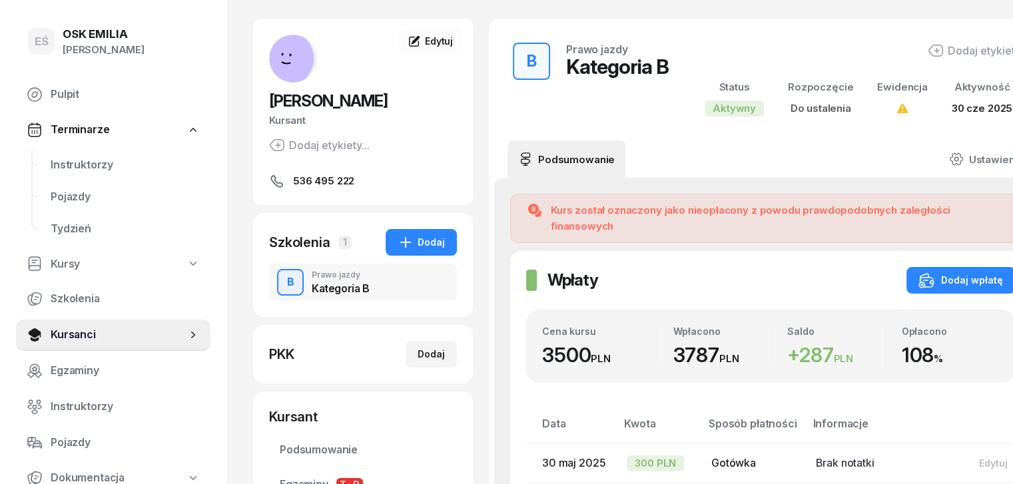
scroll to position [0, 0]
